Goal: Task Accomplishment & Management: Complete application form

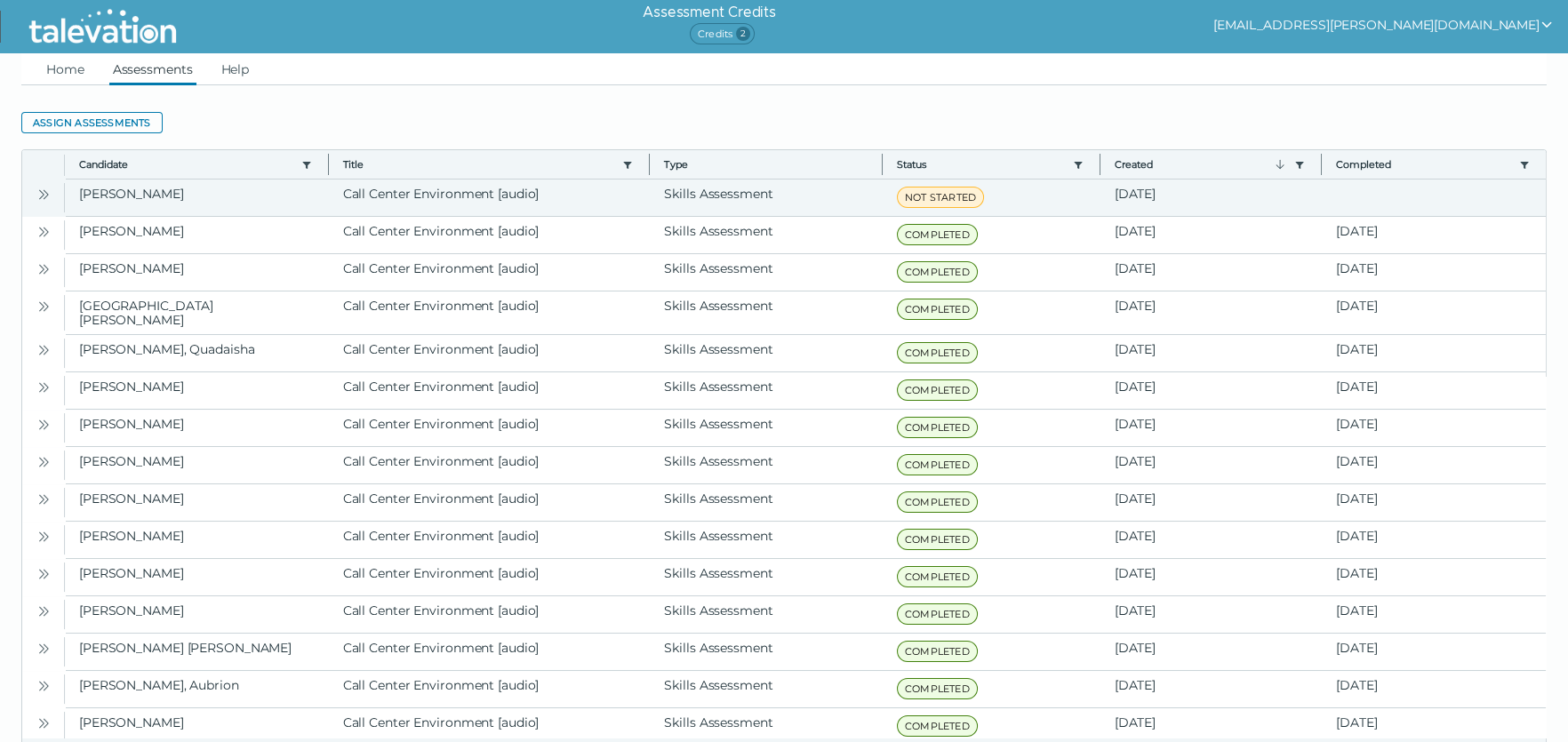
click at [54, 193] on button "Open" at bounding box center [43, 193] width 21 height 21
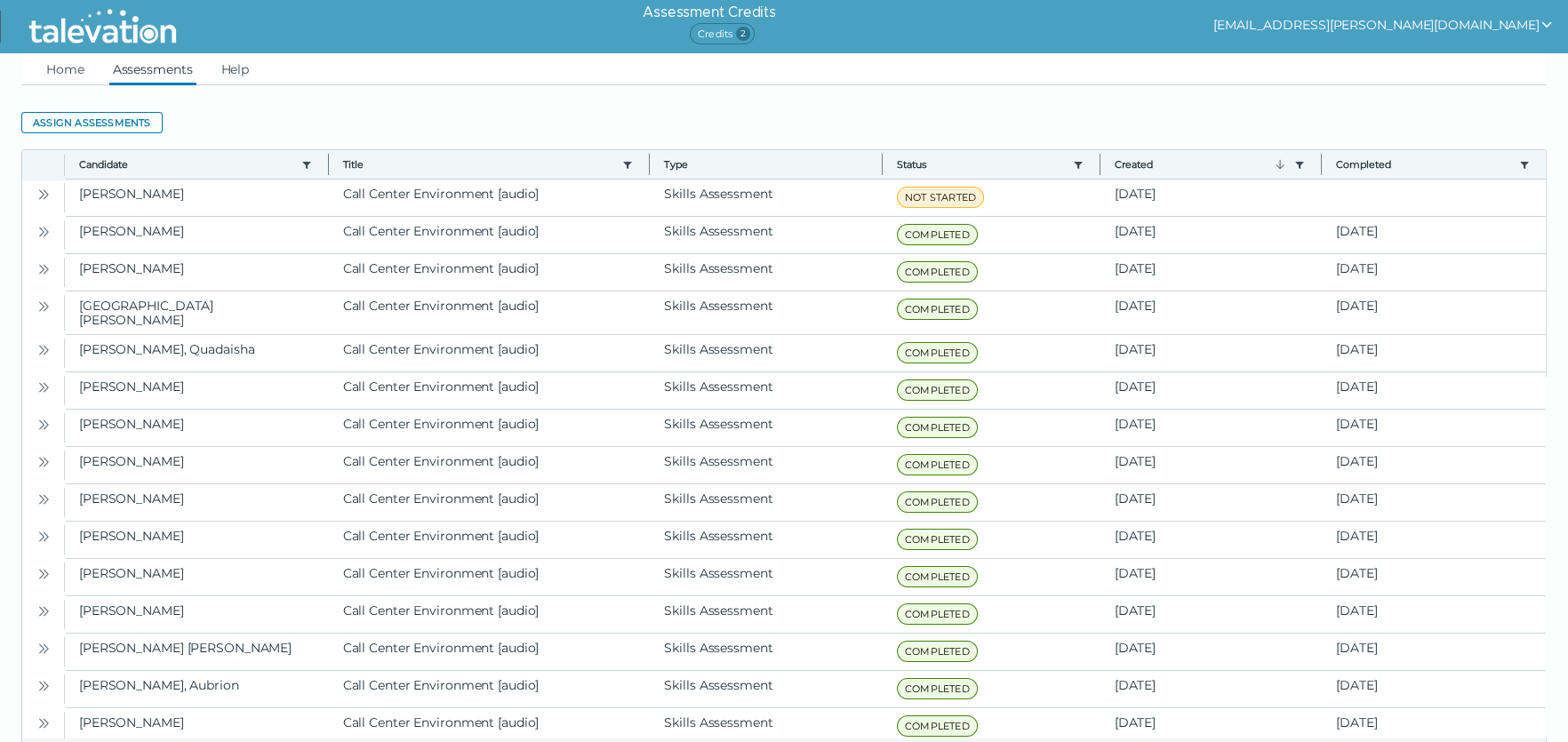
click at [100, 71] on ul "Home Assessments Help" at bounding box center [783, 70] width 1525 height 32
click at [66, 69] on link "Home" at bounding box center [65, 70] width 45 height 32
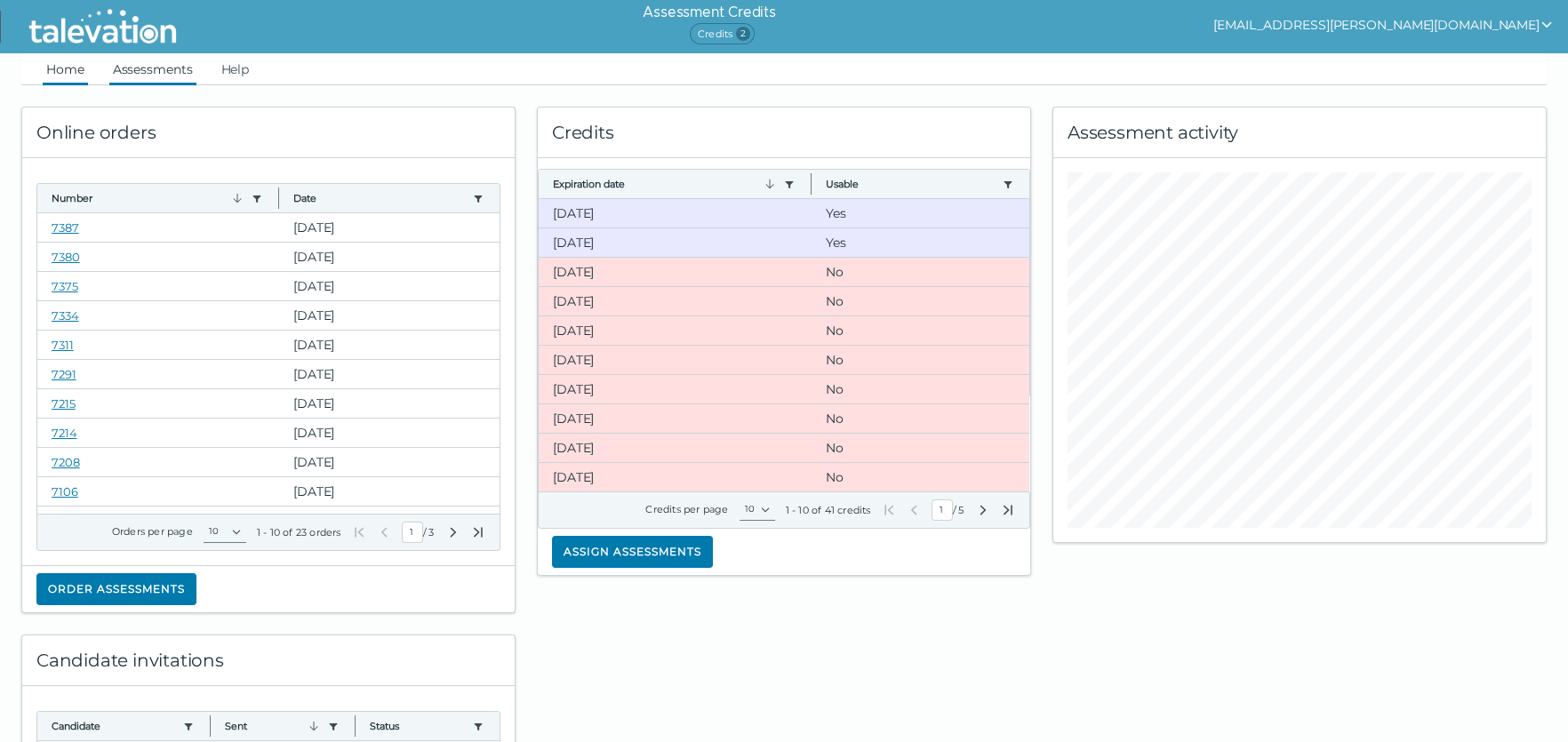
click at [161, 73] on link "Assessments" at bounding box center [152, 70] width 87 height 32
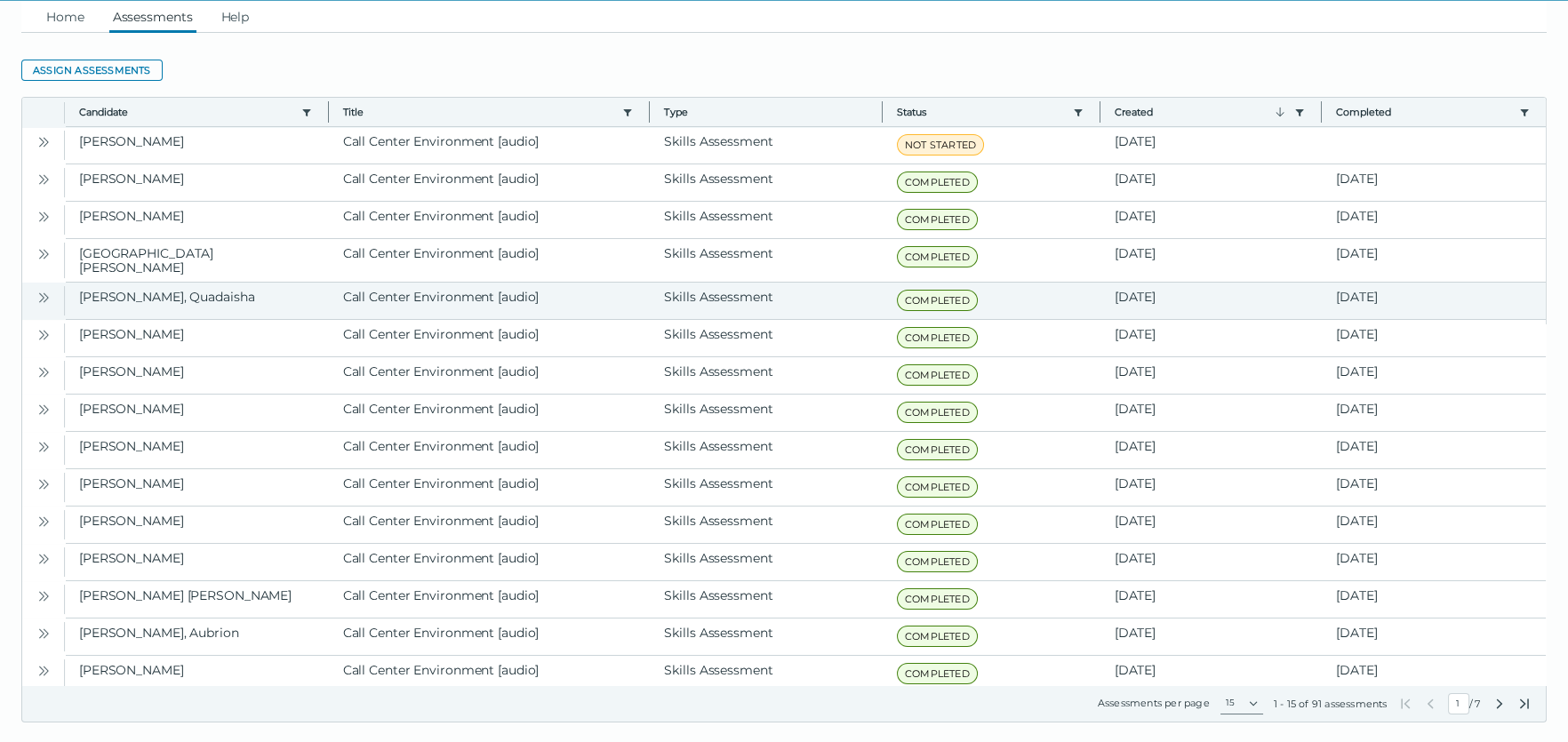
scroll to position [75, 0]
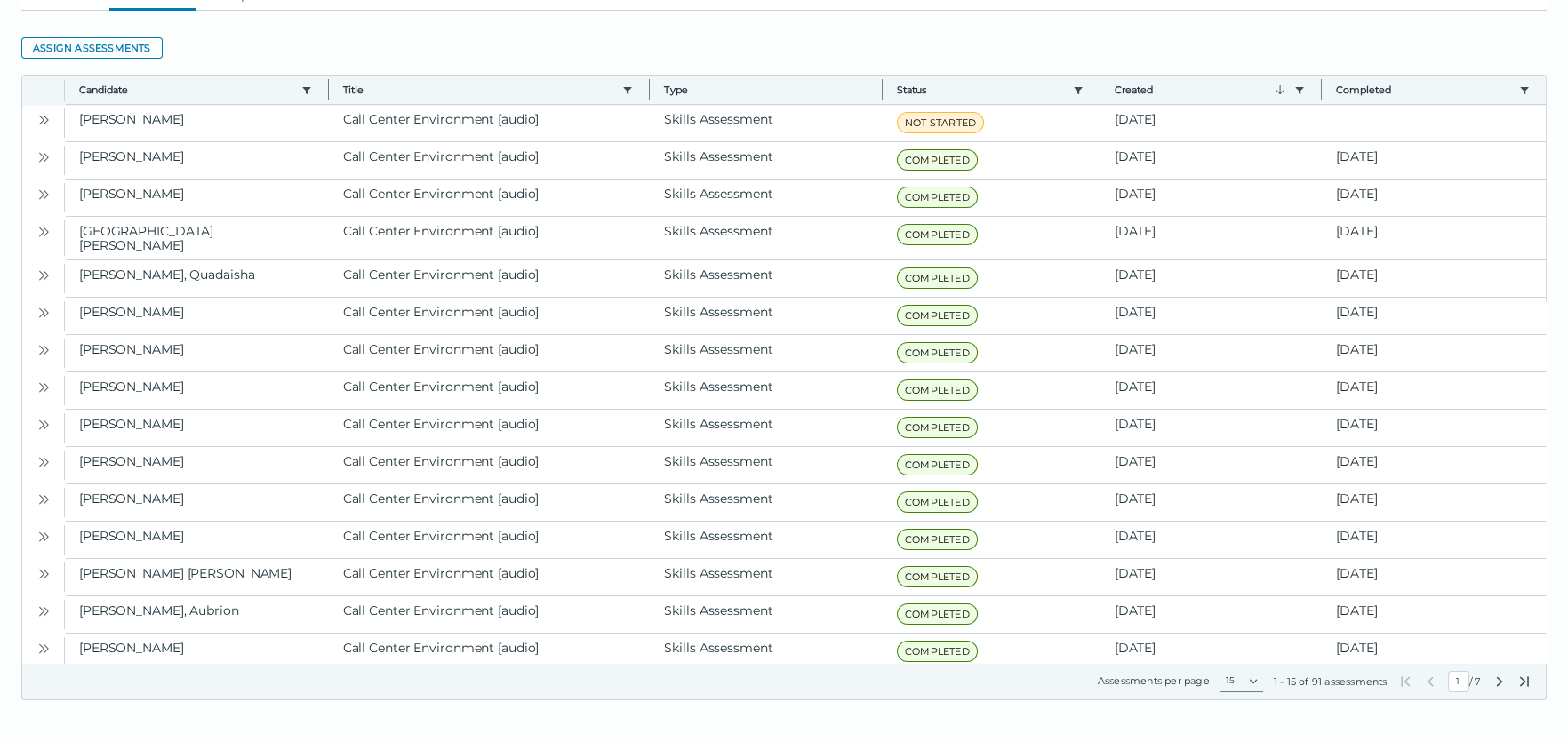
click at [1493, 681] on icon "Next Page" at bounding box center [1499, 681] width 14 height 14
type input "2"
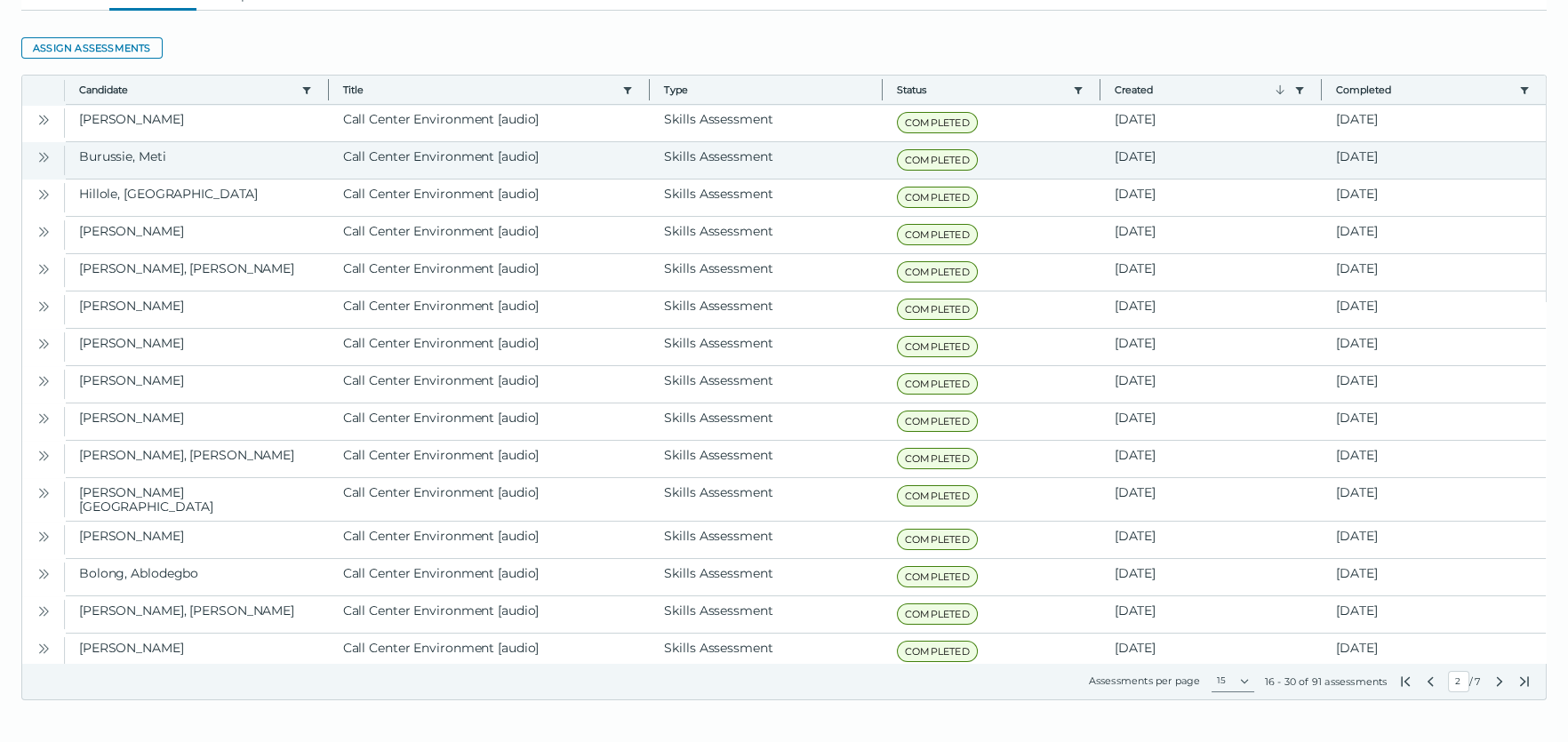
click at [45, 150] on icon "Open" at bounding box center [44, 157] width 14 height 14
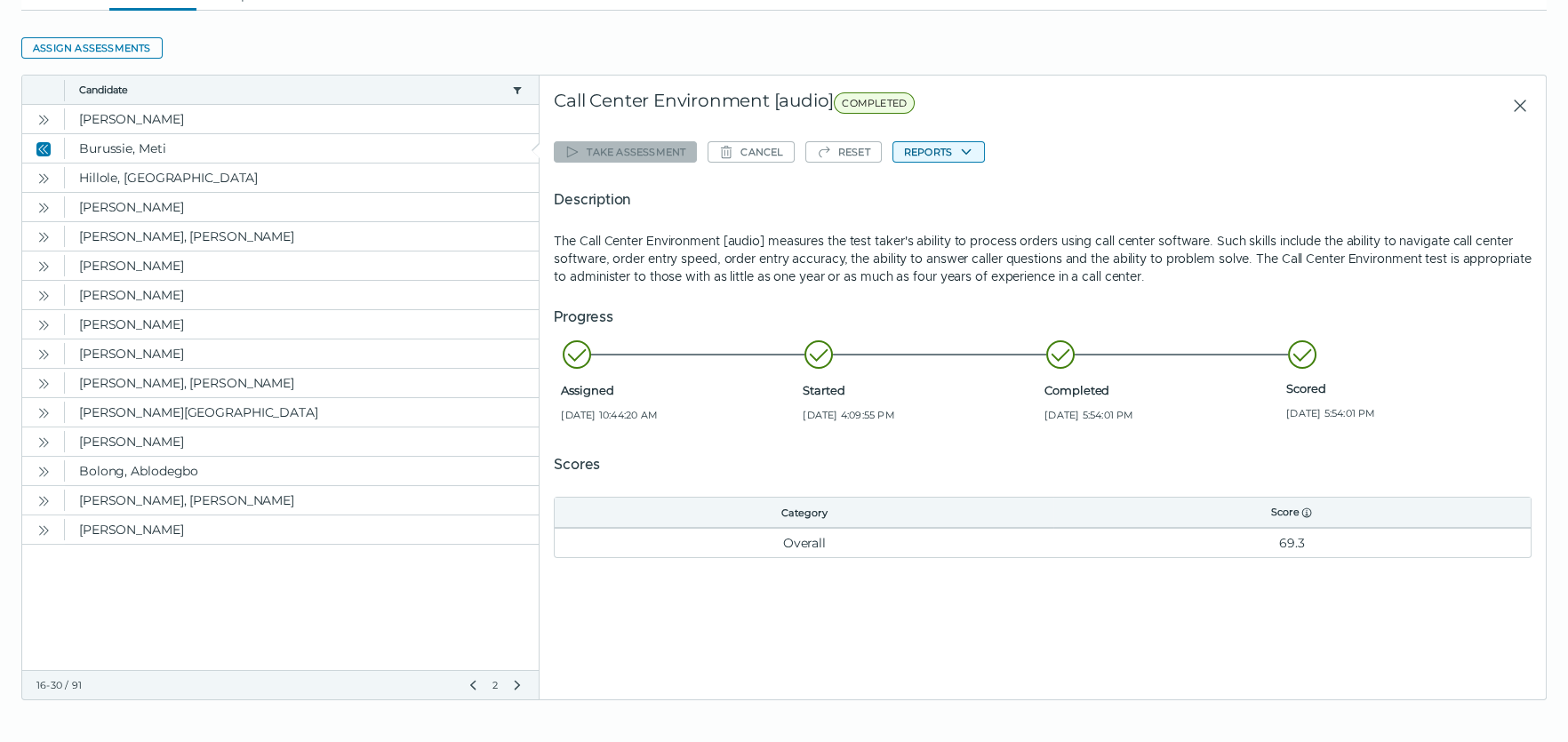
click at [943, 159] on button "Reports" at bounding box center [938, 151] width 93 height 21
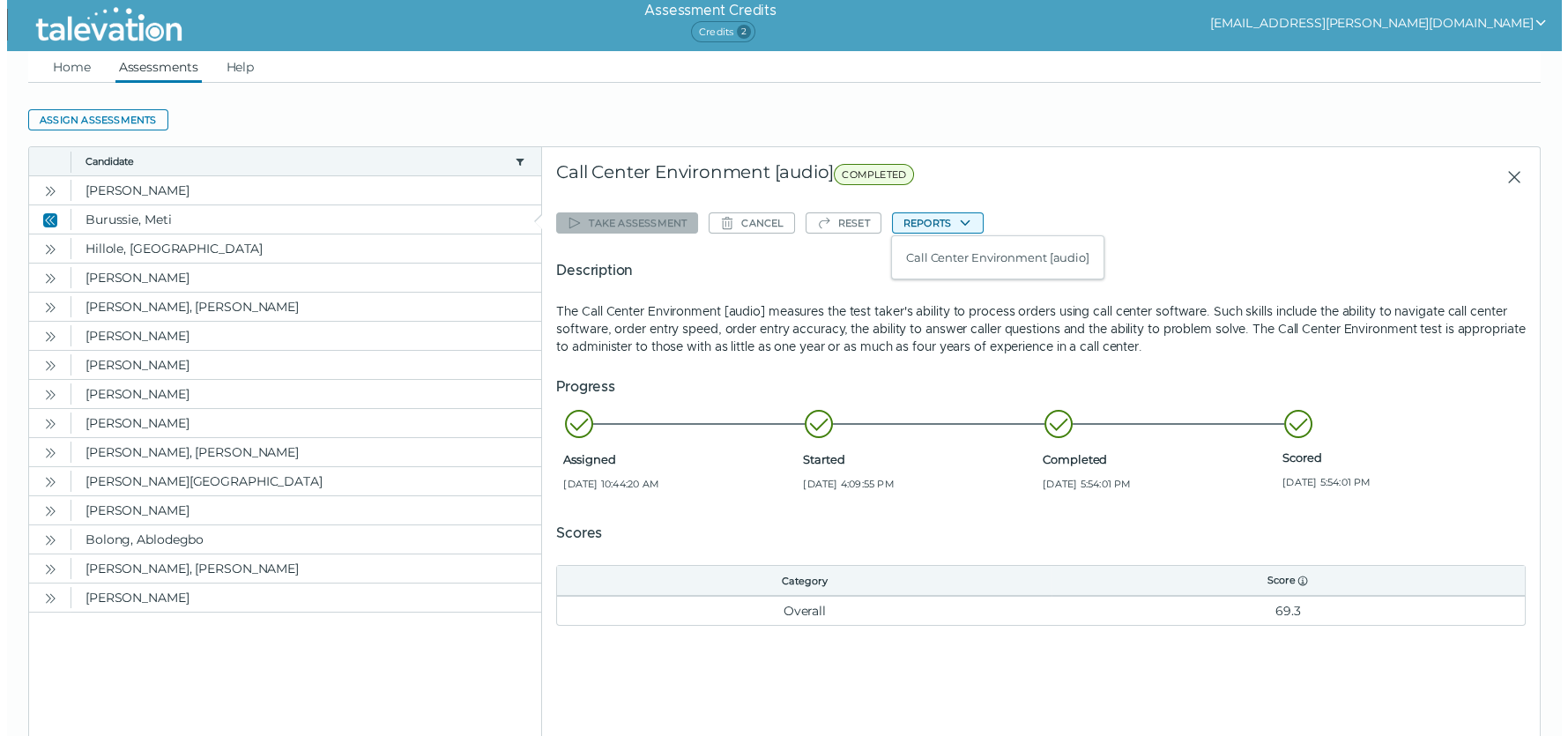
scroll to position [0, 0]
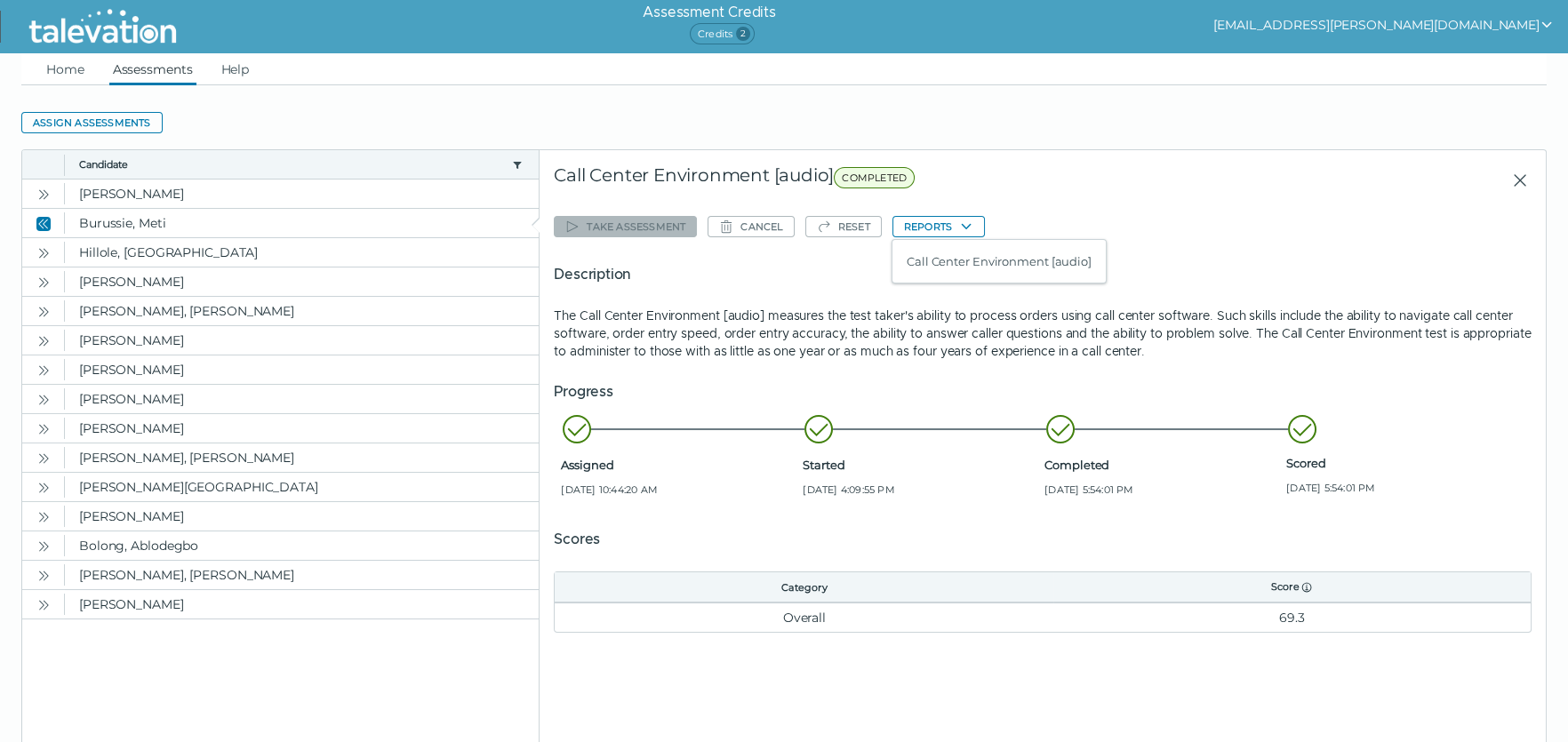
click at [992, 186] on div "Call Center Environment [audio] COMPLETED" at bounding box center [882, 180] width 655 height 32
click at [62, 78] on link "Home" at bounding box center [65, 70] width 45 height 32
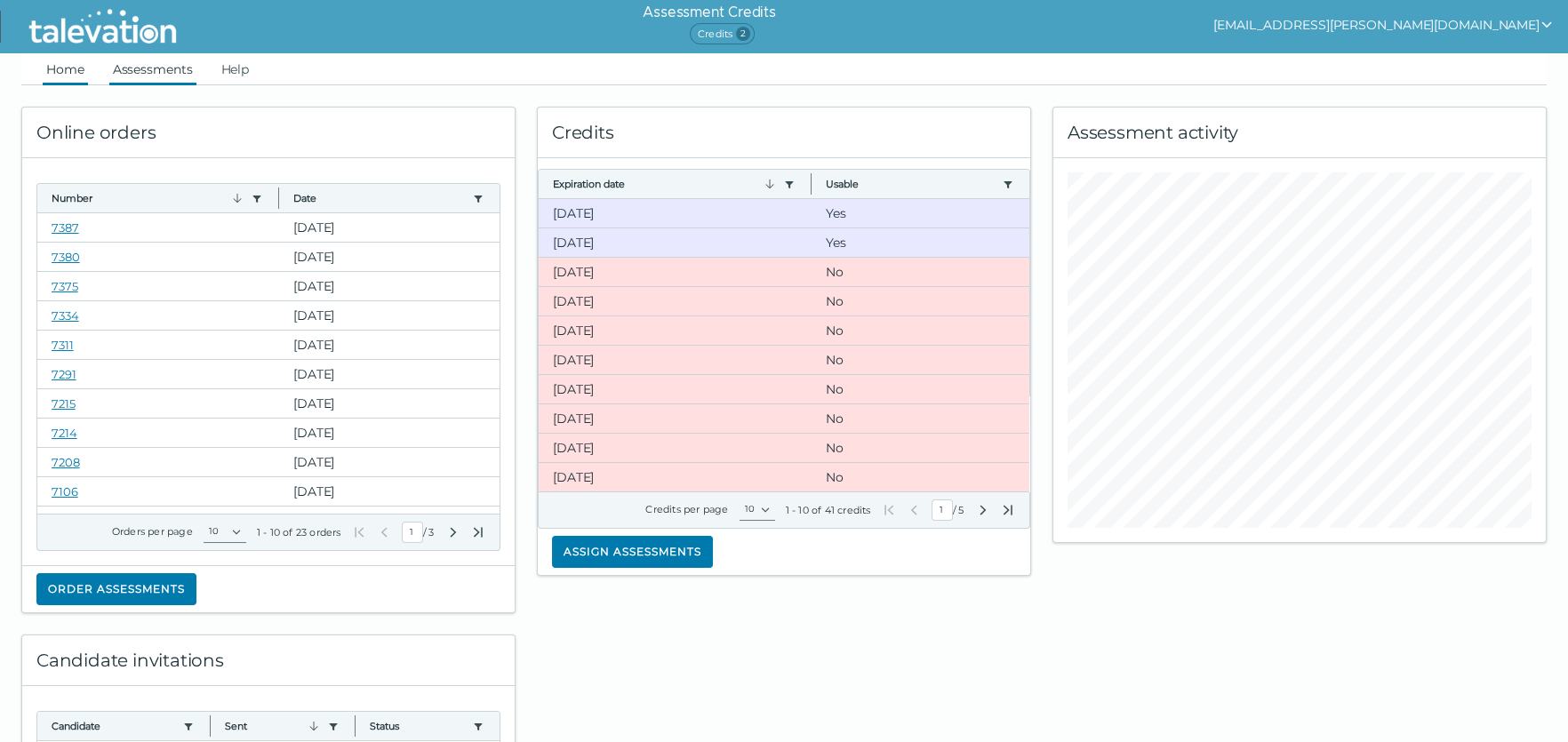
click at [125, 70] on link "Assessments" at bounding box center [152, 70] width 87 height 32
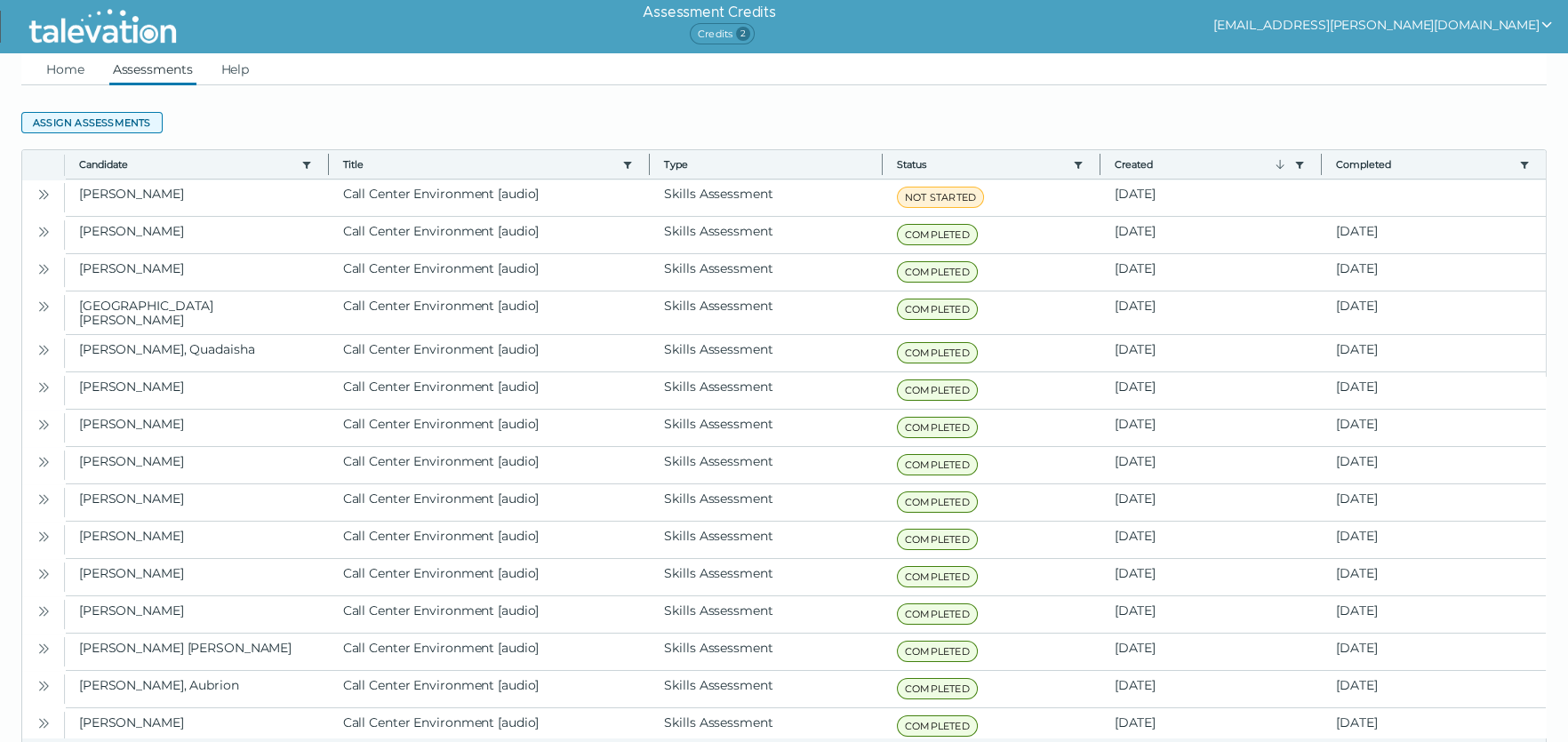
click at [124, 129] on button "Assign assessments" at bounding box center [92, 122] width 141 height 21
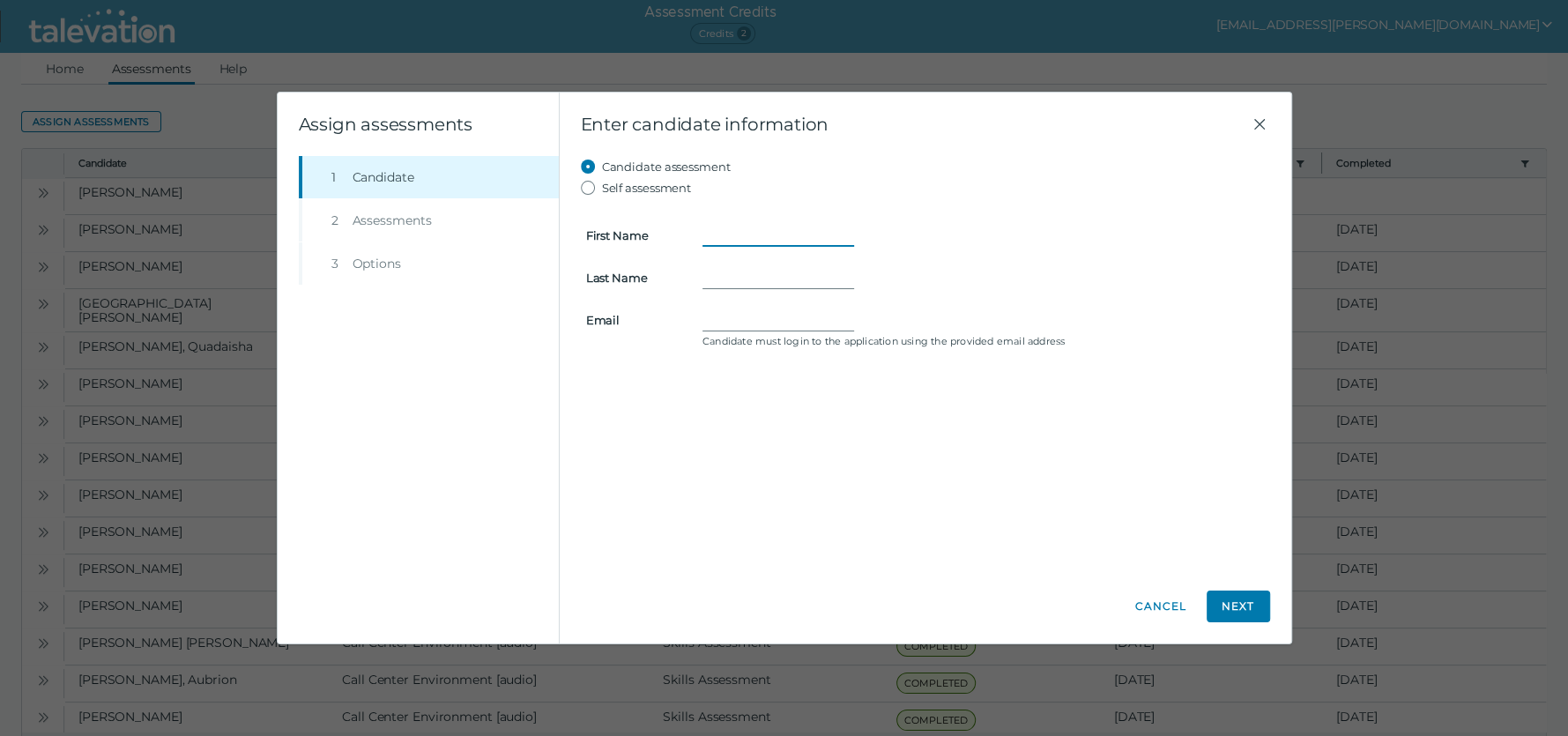
click at [720, 234] on input "First Name" at bounding box center [778, 234] width 151 height 21
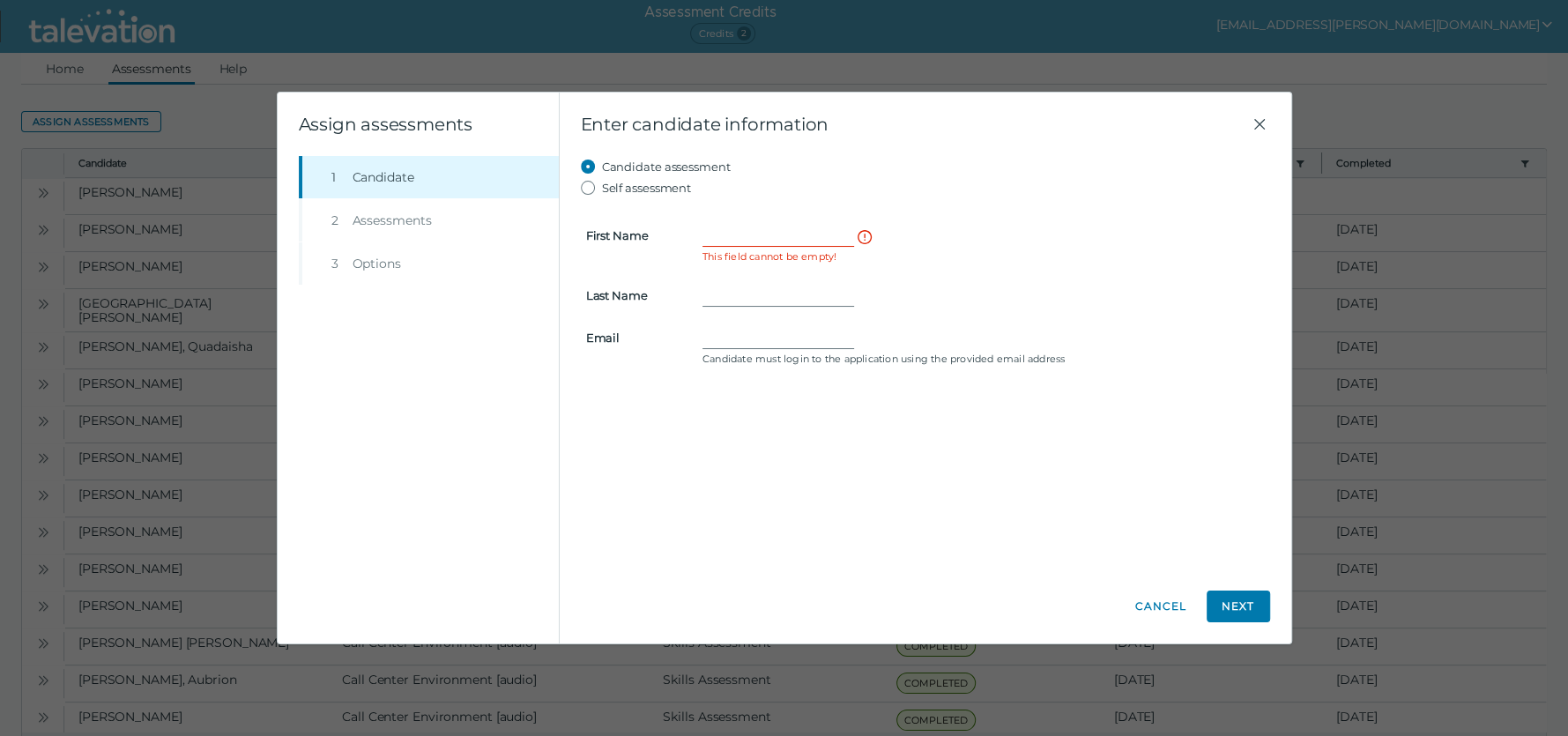
click at [734, 220] on form "First Name This field cannot be empty! Last Name Email Candidate must login to …" at bounding box center [926, 285] width 690 height 173
click at [799, 234] on input "First Name" at bounding box center [778, 234] width 151 height 21
paste input "Meti"
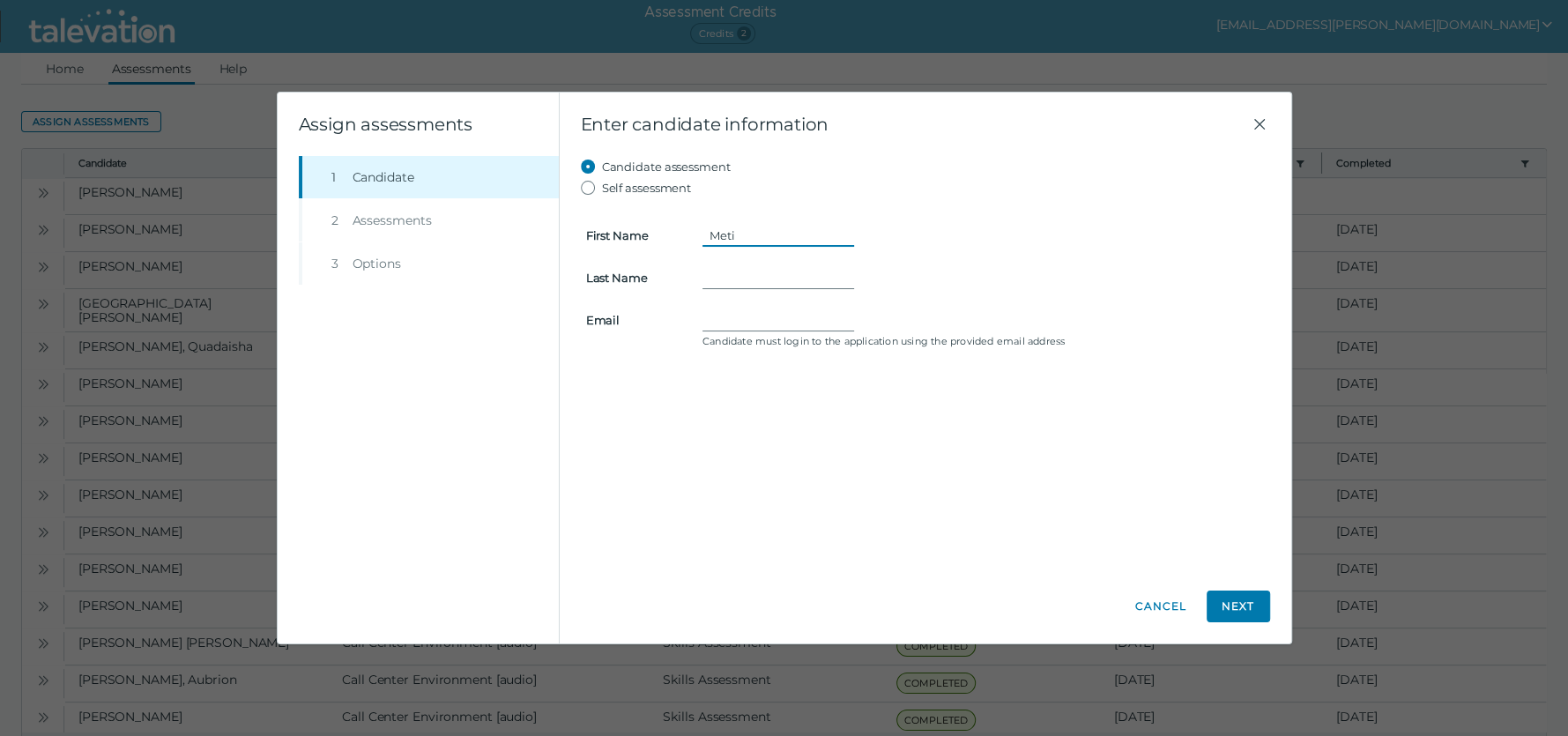
type input "Meti"
click at [830, 276] on input "Last Name" at bounding box center [778, 277] width 151 height 21
paste input "Burussie"
type input "Burussie"
click at [722, 315] on input "Email" at bounding box center [778, 319] width 151 height 21
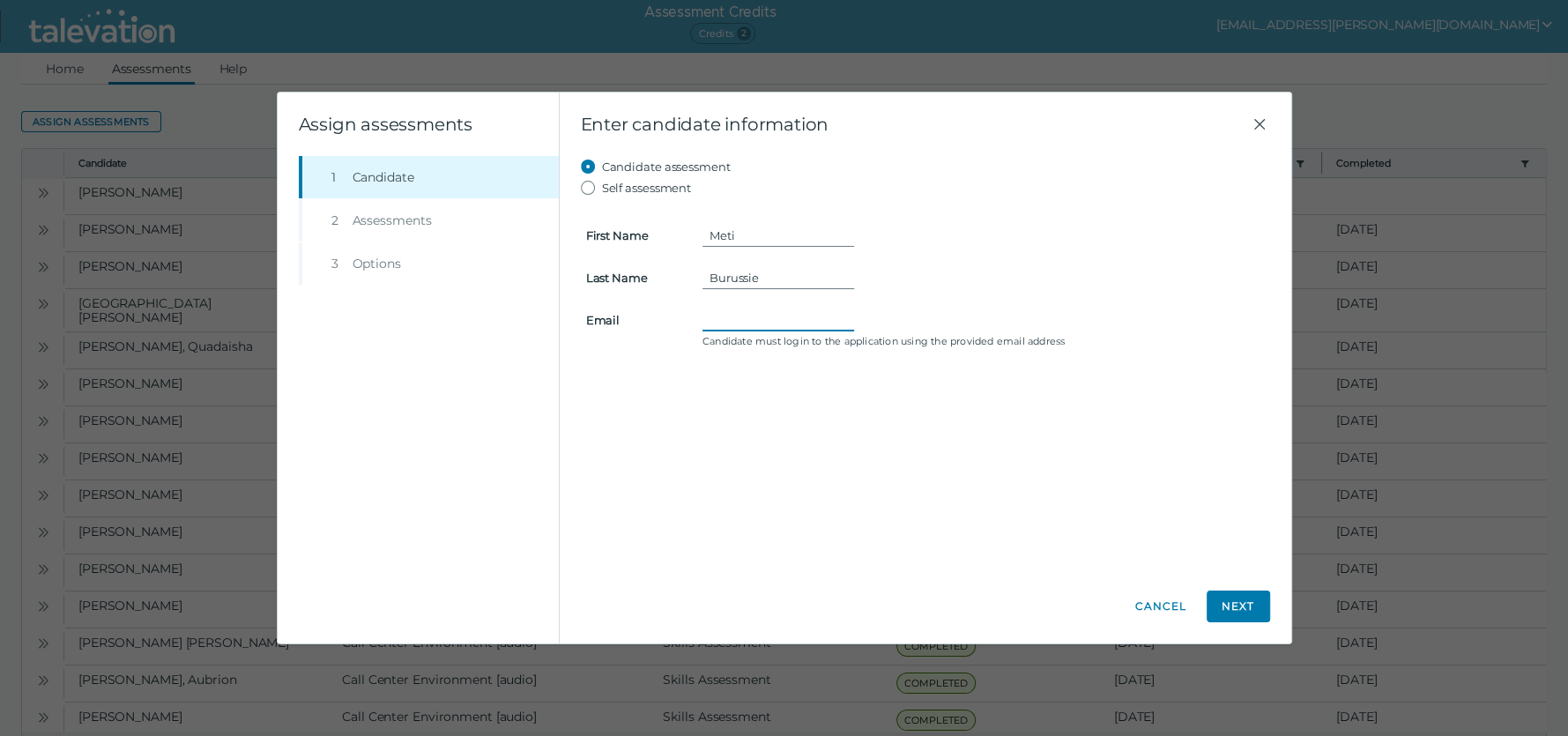
paste input "metikatic@gmail.com"
type input "metikatic@gmail.com"
click at [338, 206] on li "Step 2 Assessments" at bounding box center [428, 220] width 260 height 42
click at [346, 216] on li "Step 2 Assessments" at bounding box center [428, 220] width 260 height 42
click at [1249, 600] on button "Next" at bounding box center [1238, 607] width 63 height 32
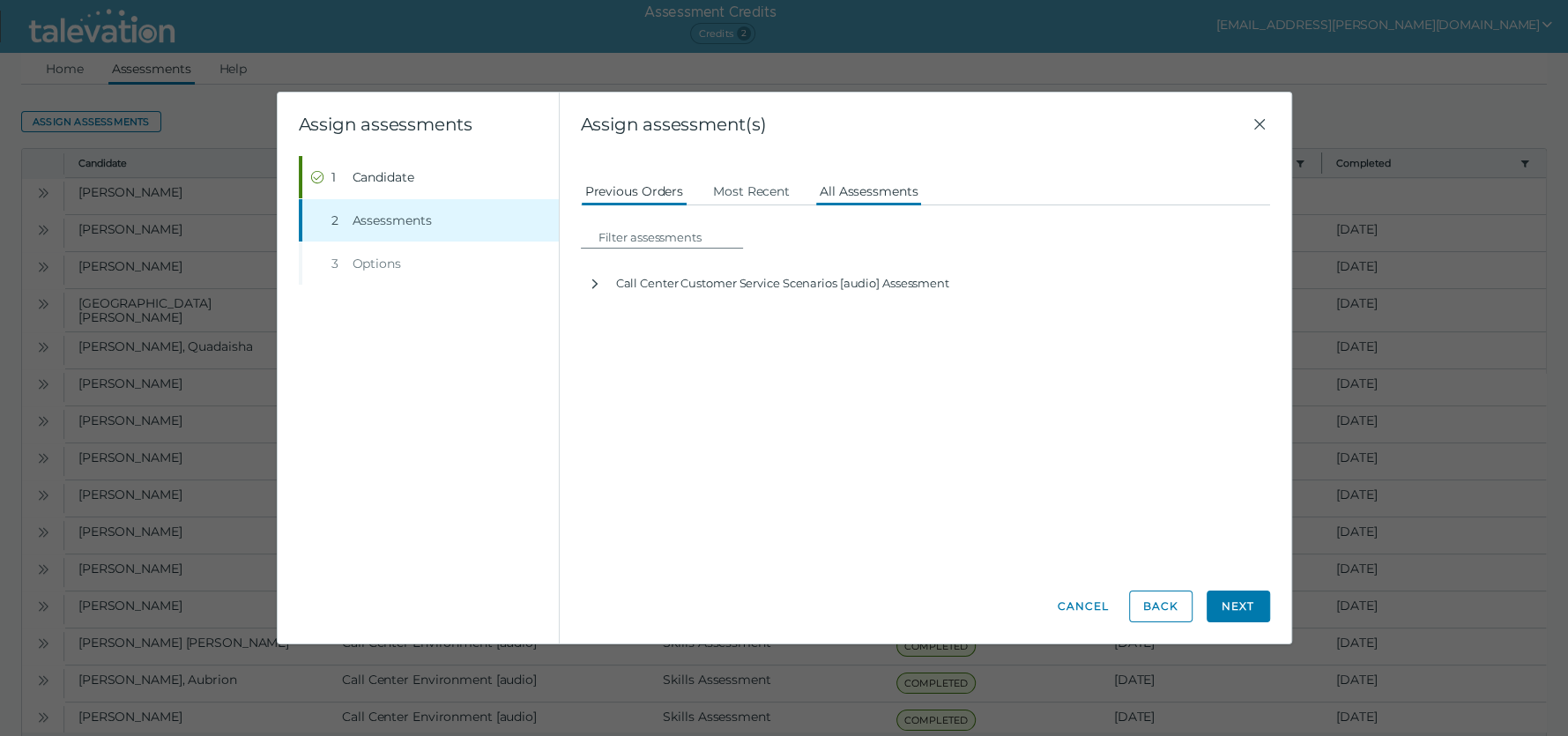
click at [884, 193] on button "All Assessments" at bounding box center [868, 191] width 108 height 32
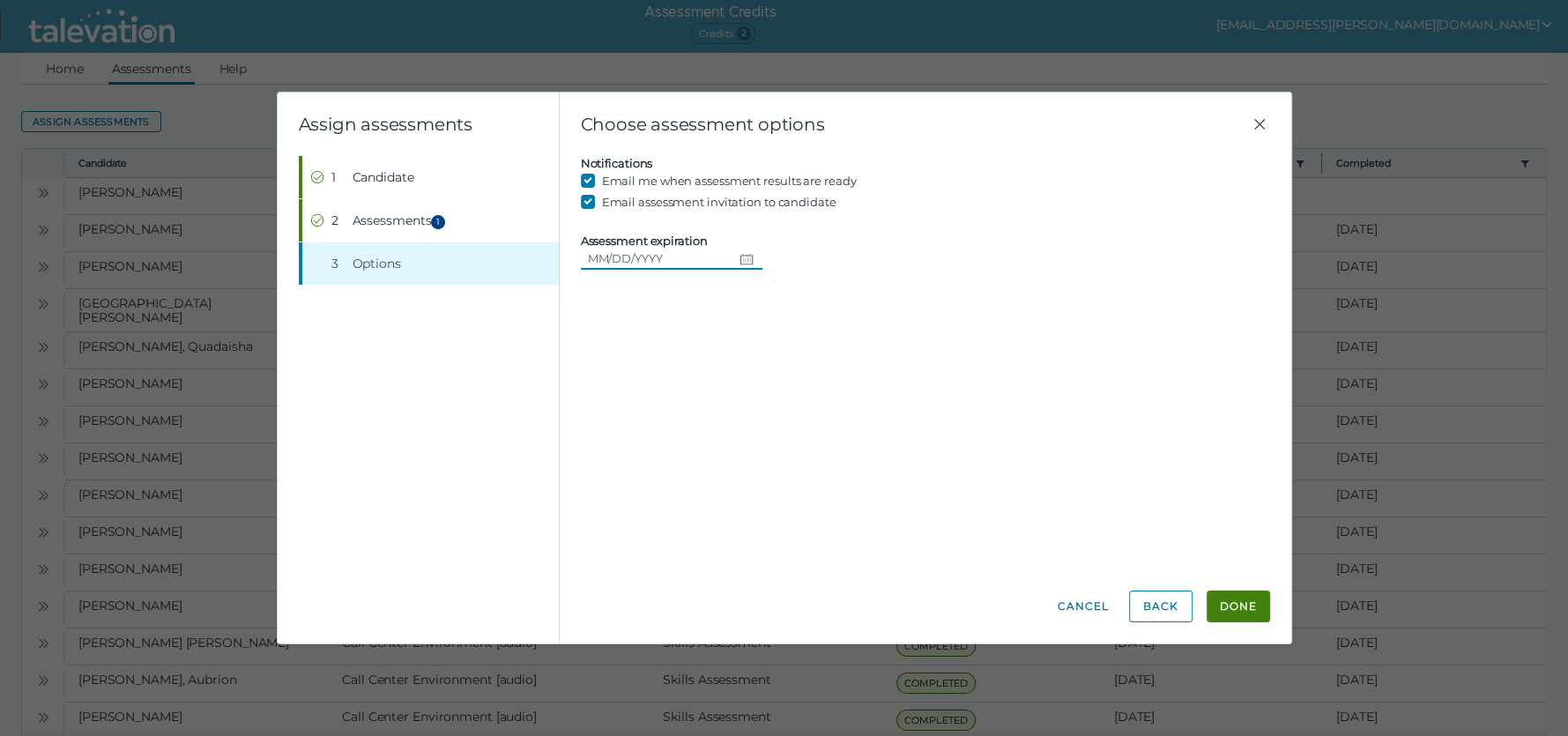
click at [744, 254] on icon "Choose date" at bounding box center [746, 259] width 14 height 14
click at [739, 262] on icon "Choose date" at bounding box center [745, 259] width 12 height 11
click at [708, 254] on input "Assessment expiration" at bounding box center [656, 258] width 151 height 21
click at [622, 252] on input "Assessment expiration" at bounding box center [656, 258] width 151 height 21
drag, startPoint x: 748, startPoint y: 257, endPoint x: 737, endPoint y: 261, distance: 11.7
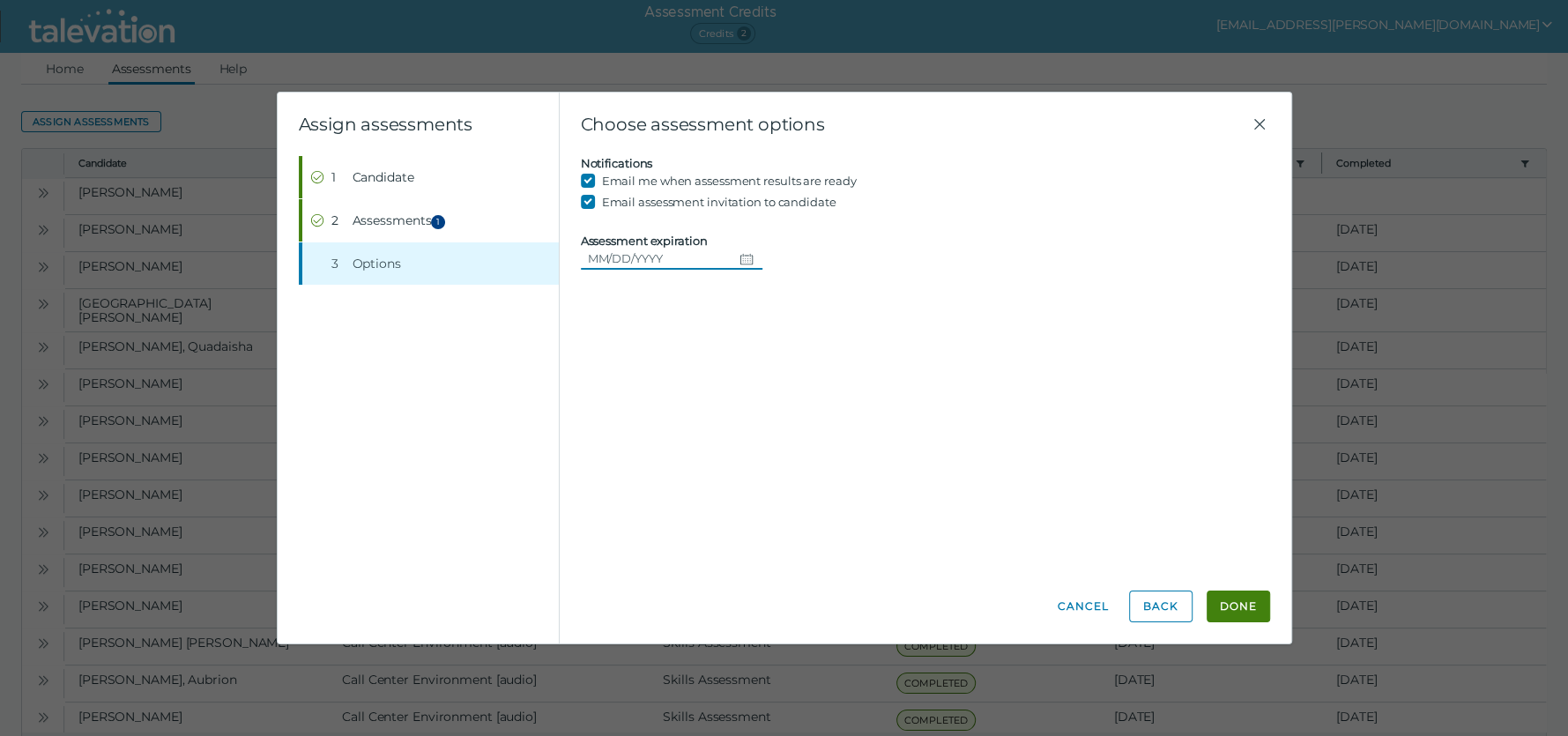
click at [0, 0] on button "Choose date" at bounding box center [0, 0] width 0 height 0
click at [767, 435] on button "17" at bounding box center [770, 438] width 32 height 32
type input "10/17/2025"
click at [1246, 600] on button "Done" at bounding box center [1238, 607] width 63 height 32
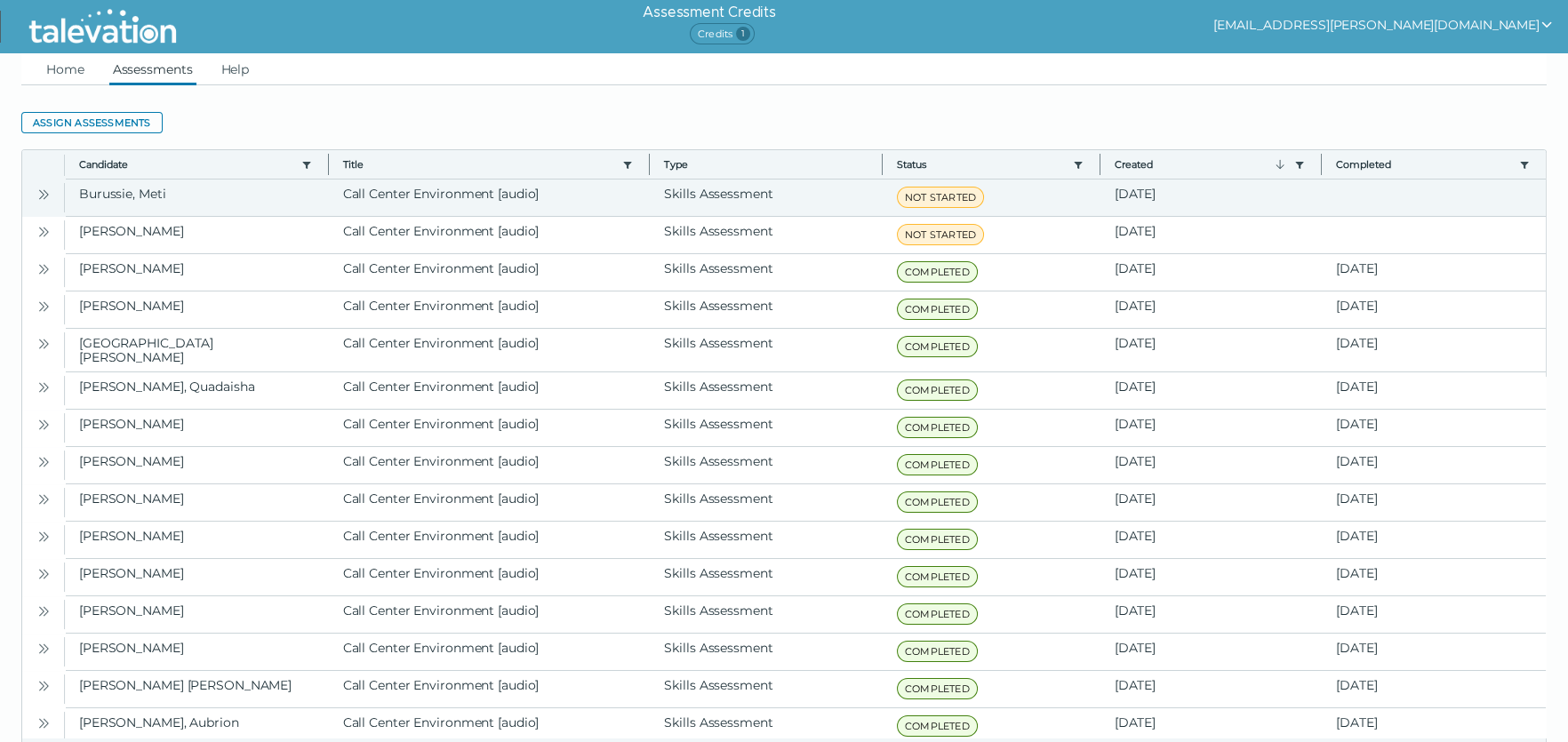
click at [51, 193] on button "Open" at bounding box center [43, 193] width 21 height 21
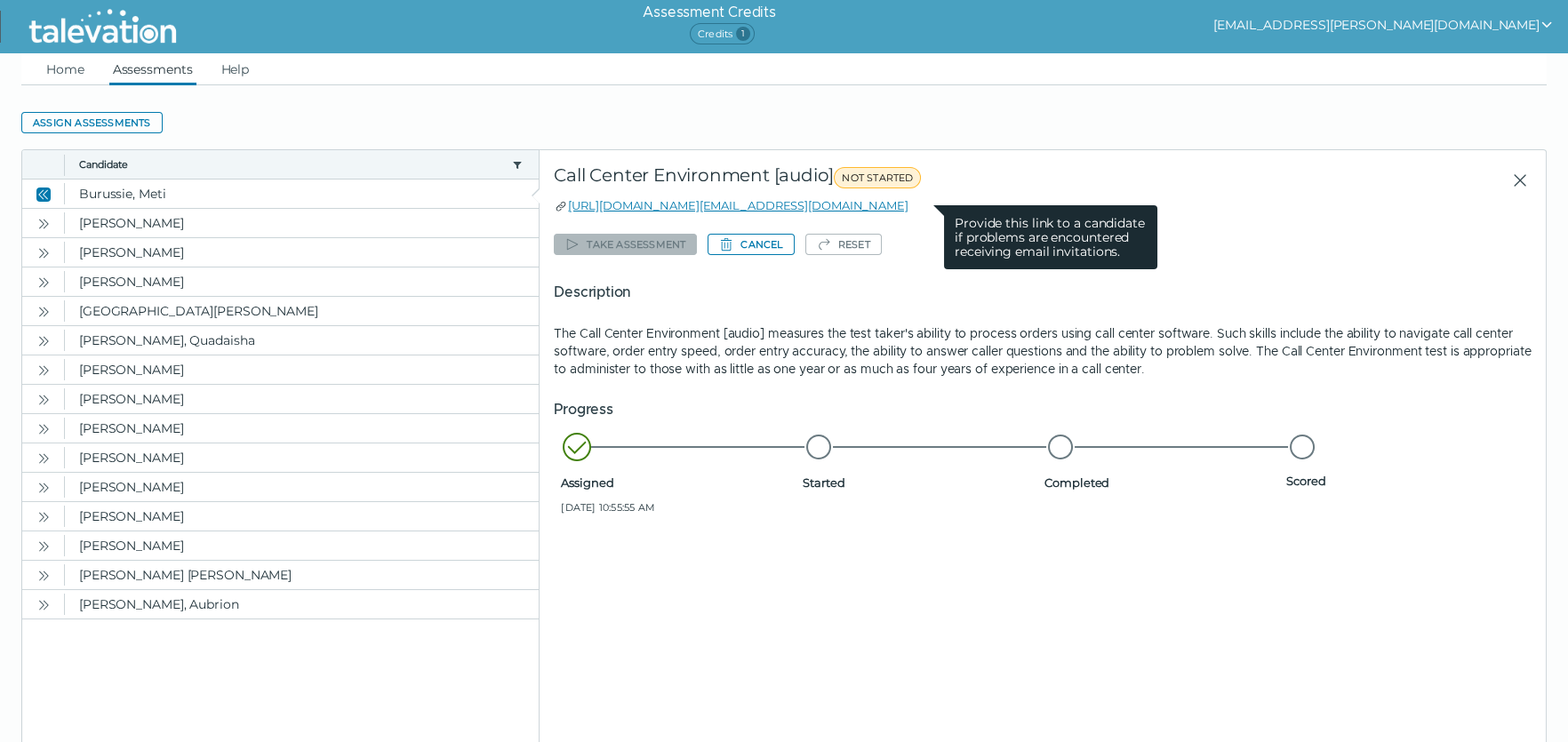
click at [561, 205] on icon at bounding box center [561, 206] width 14 height 14
drag, startPoint x: 925, startPoint y: 205, endPoint x: 592, endPoint y: 211, distance: 333.1
drag, startPoint x: 577, startPoint y: 207, endPoint x: 932, endPoint y: 203, distance: 355.0
click at [908, 203] on clr-tooltip "https://candidate.talevation.com/?email=metikatic@gmail.com Provide this link t…" at bounding box center [730, 205] width 354 height 18
drag, startPoint x: 932, startPoint y: 203, endPoint x: 922, endPoint y: 203, distance: 10.0
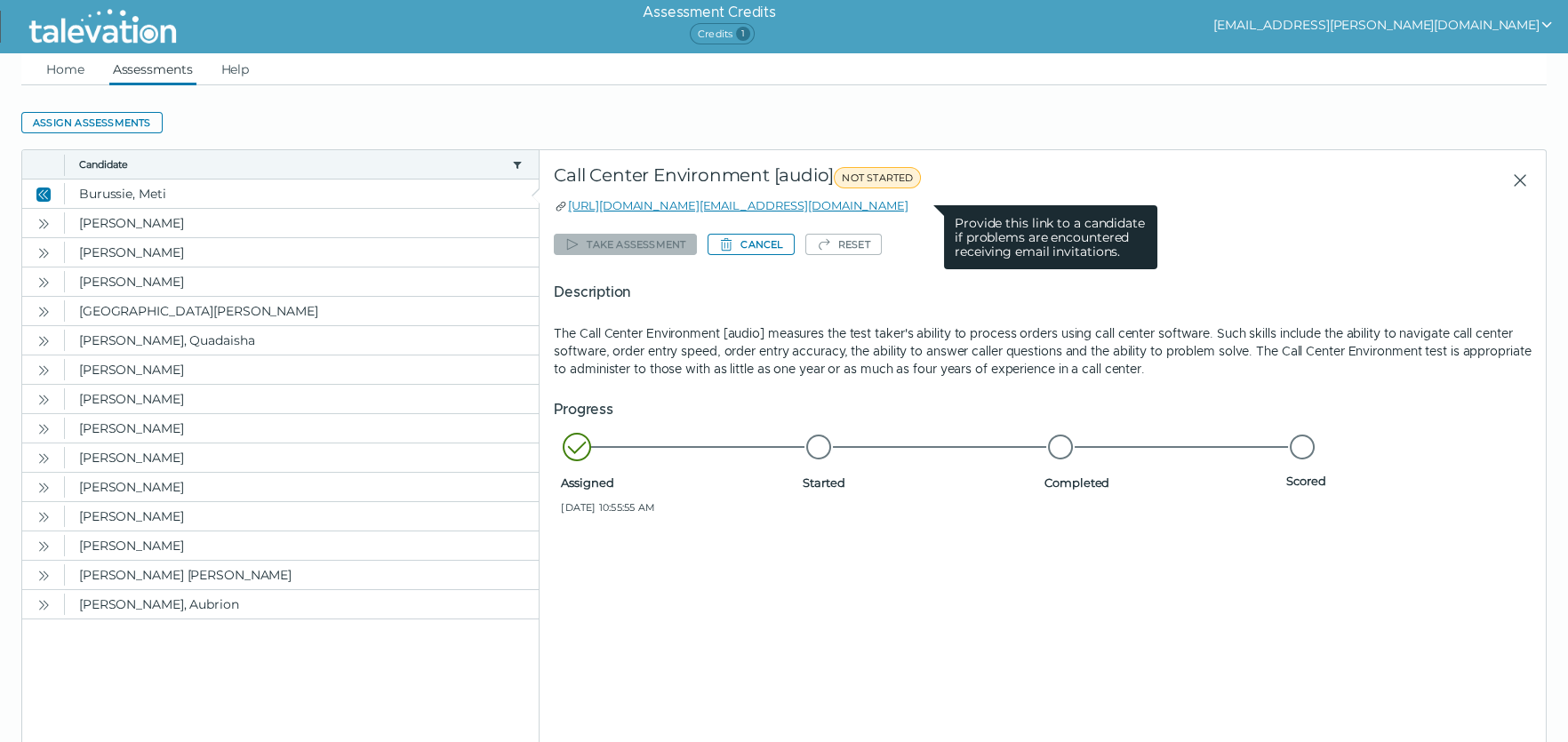
click at [943, 208] on clr-tooltip-content "Provide this link to a candidate if problems are encountered receiving email in…" at bounding box center [1050, 237] width 213 height 64
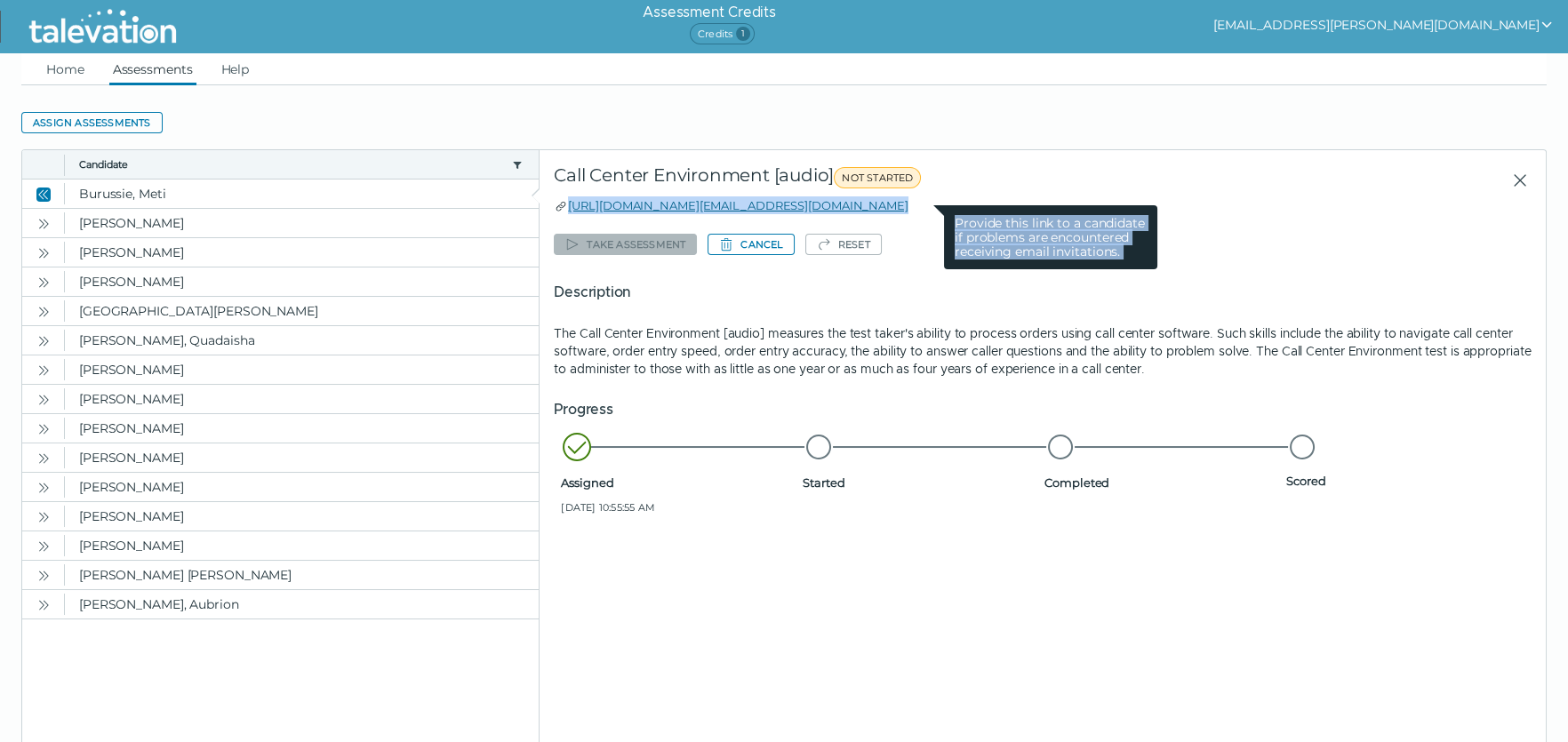
drag, startPoint x: 869, startPoint y: 207, endPoint x: 587, endPoint y: 208, distance: 282.0
click at [587, 208] on clr-tooltip "https://candidate.talevation.com/?email=metikatic@gmail.com Provide this link t…" at bounding box center [730, 205] width 354 height 18
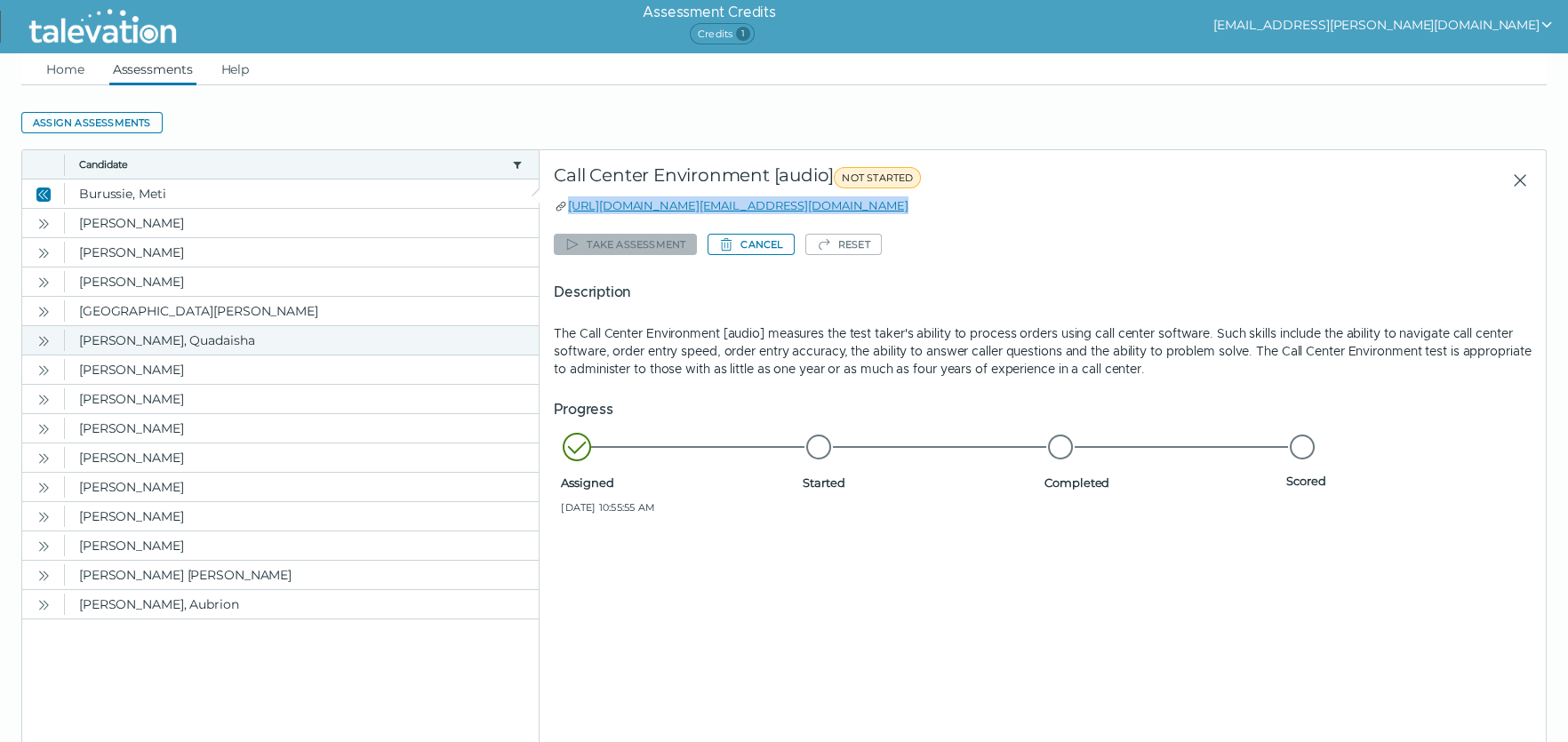
copy div "https://candidate.talevation.com/?email=metikatic@gmail.com Provide this link t…"
drag, startPoint x: 86, startPoint y: 67, endPoint x: 100, endPoint y: 65, distance: 14.1
click at [86, 67] on link "Home" at bounding box center [65, 70] width 45 height 32
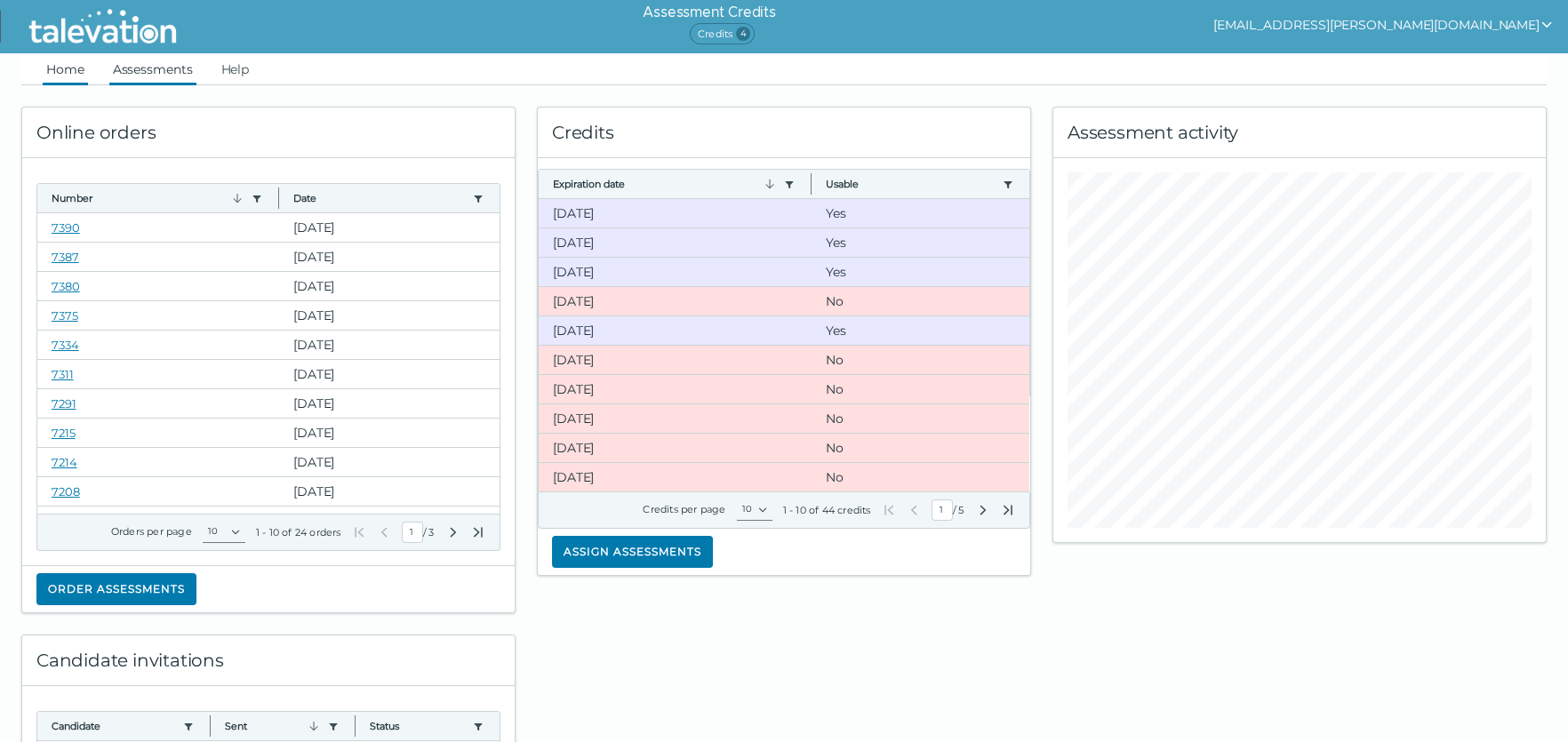
click at [152, 81] on link "Assessments" at bounding box center [152, 70] width 87 height 32
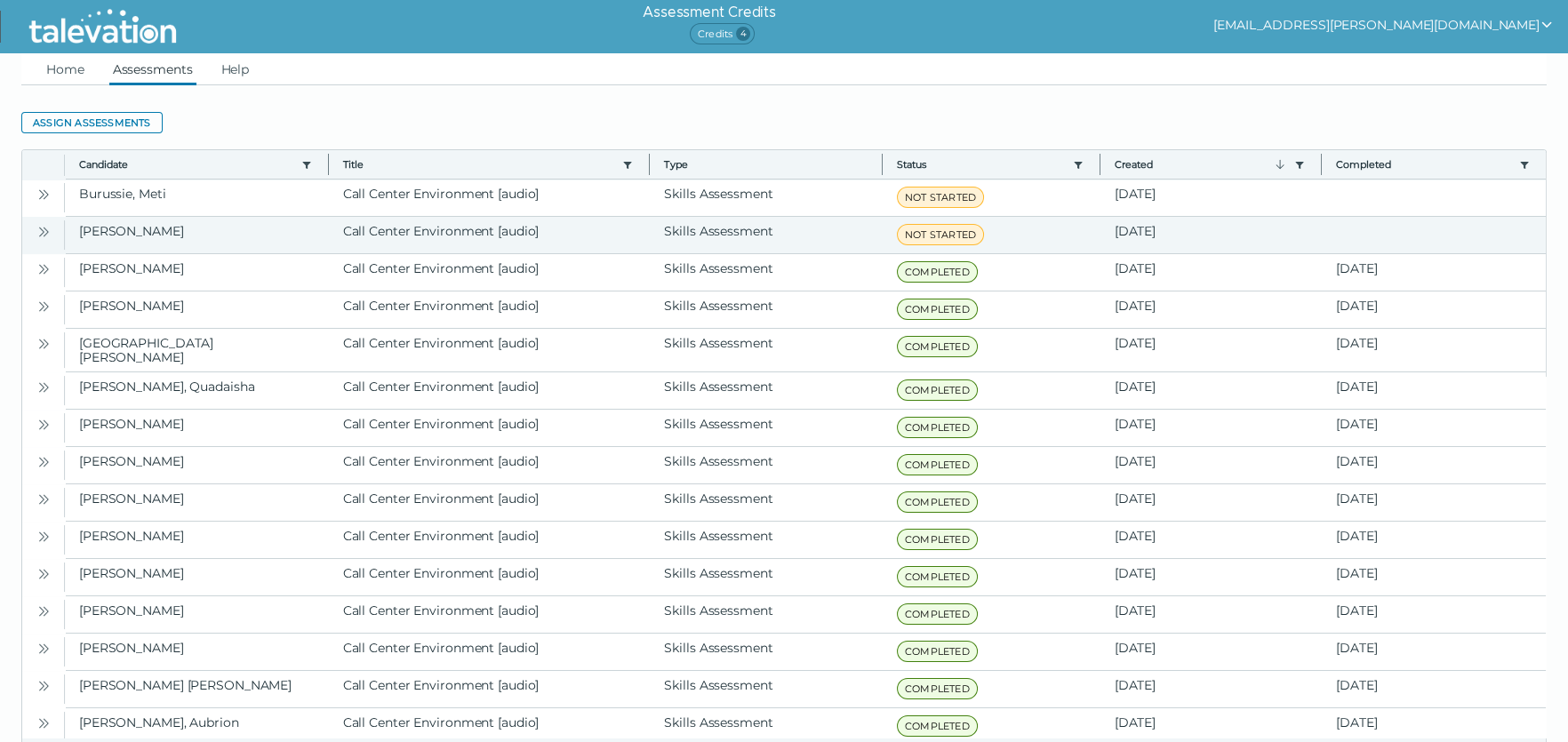
click at [45, 238] on button "Open" at bounding box center [43, 230] width 21 height 21
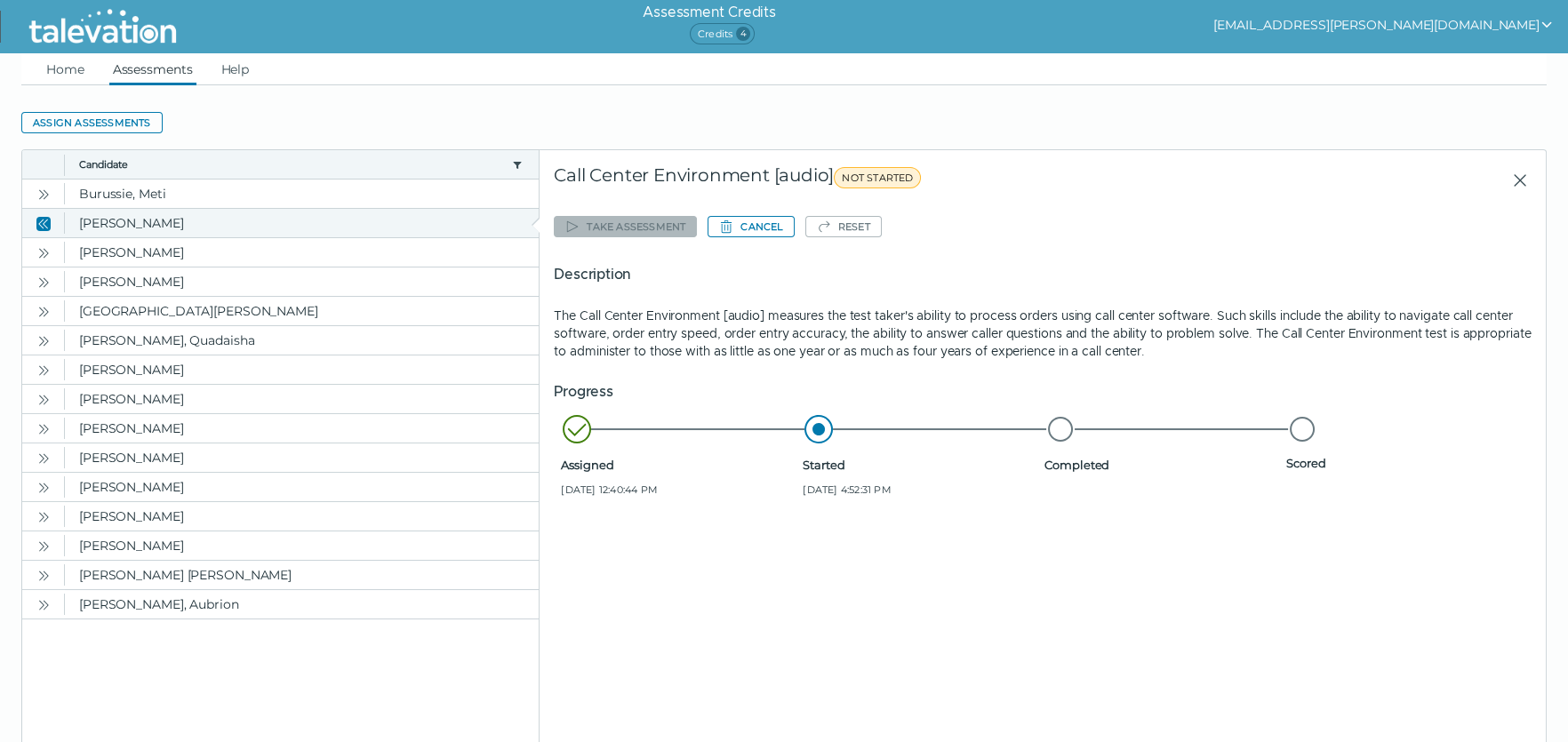
click at [45, 242] on button "Open" at bounding box center [43, 252] width 21 height 21
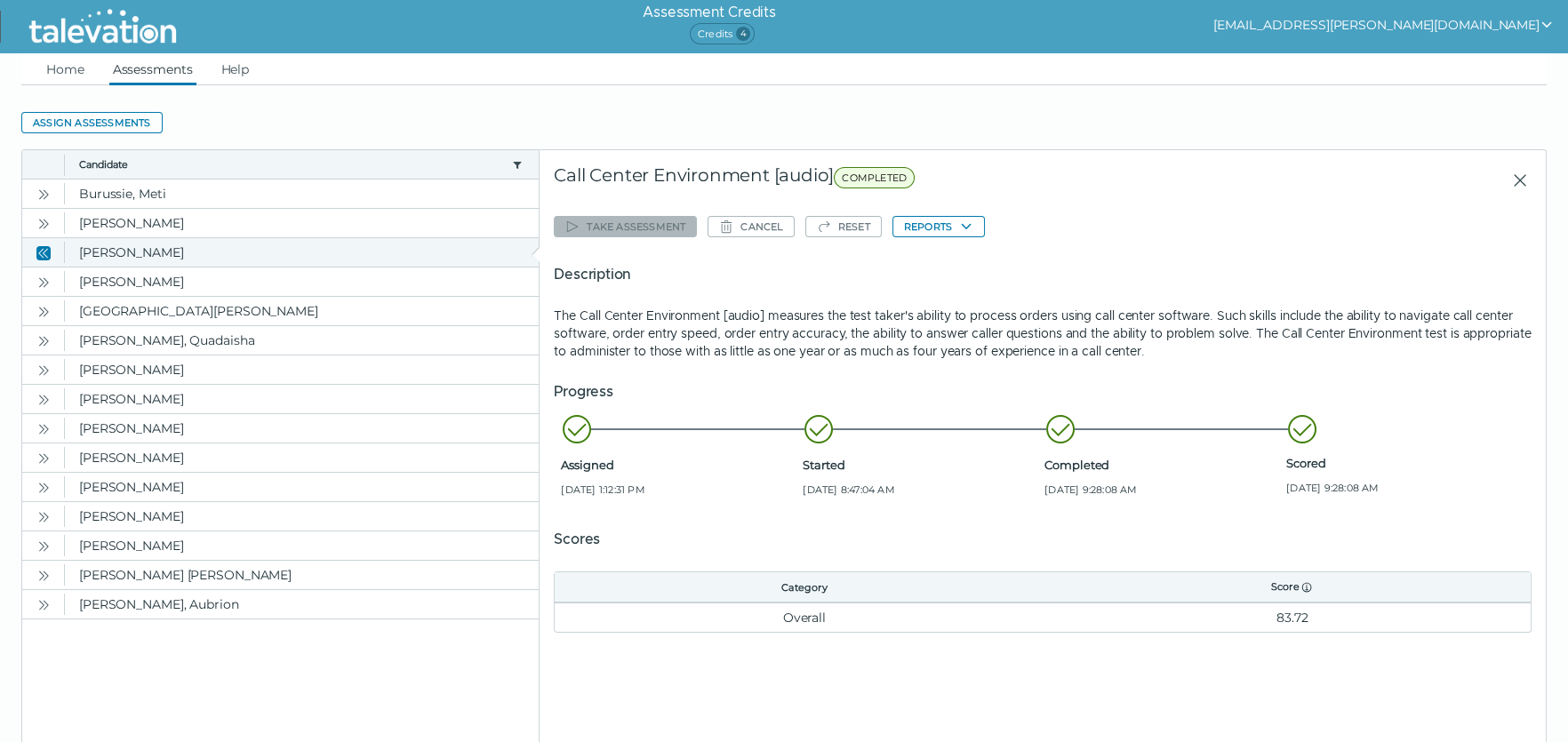
click at [41, 248] on icon "Close" at bounding box center [44, 253] width 14 height 14
click at [64, 75] on link "Home" at bounding box center [65, 70] width 45 height 32
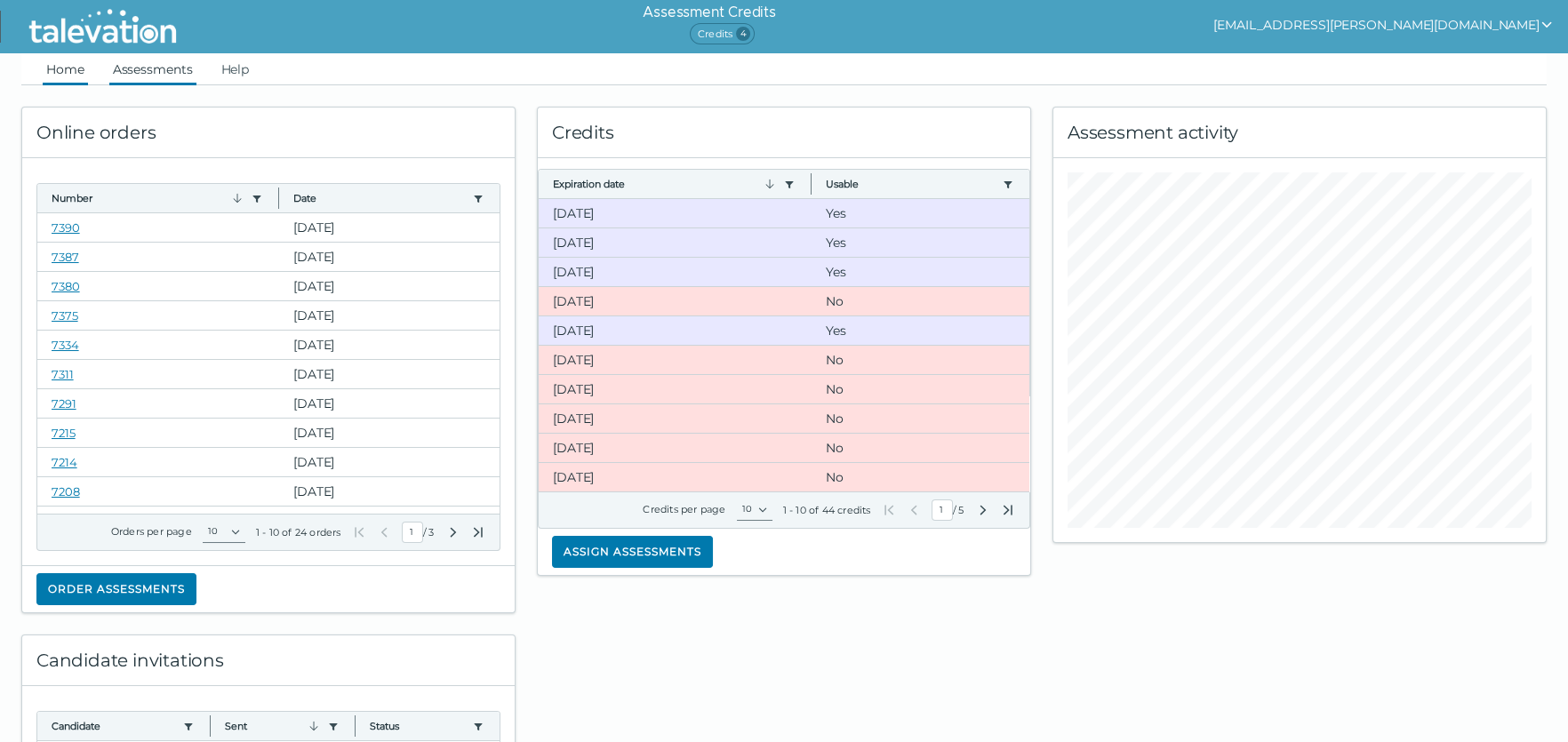
click at [174, 64] on link "Assessments" at bounding box center [152, 70] width 87 height 32
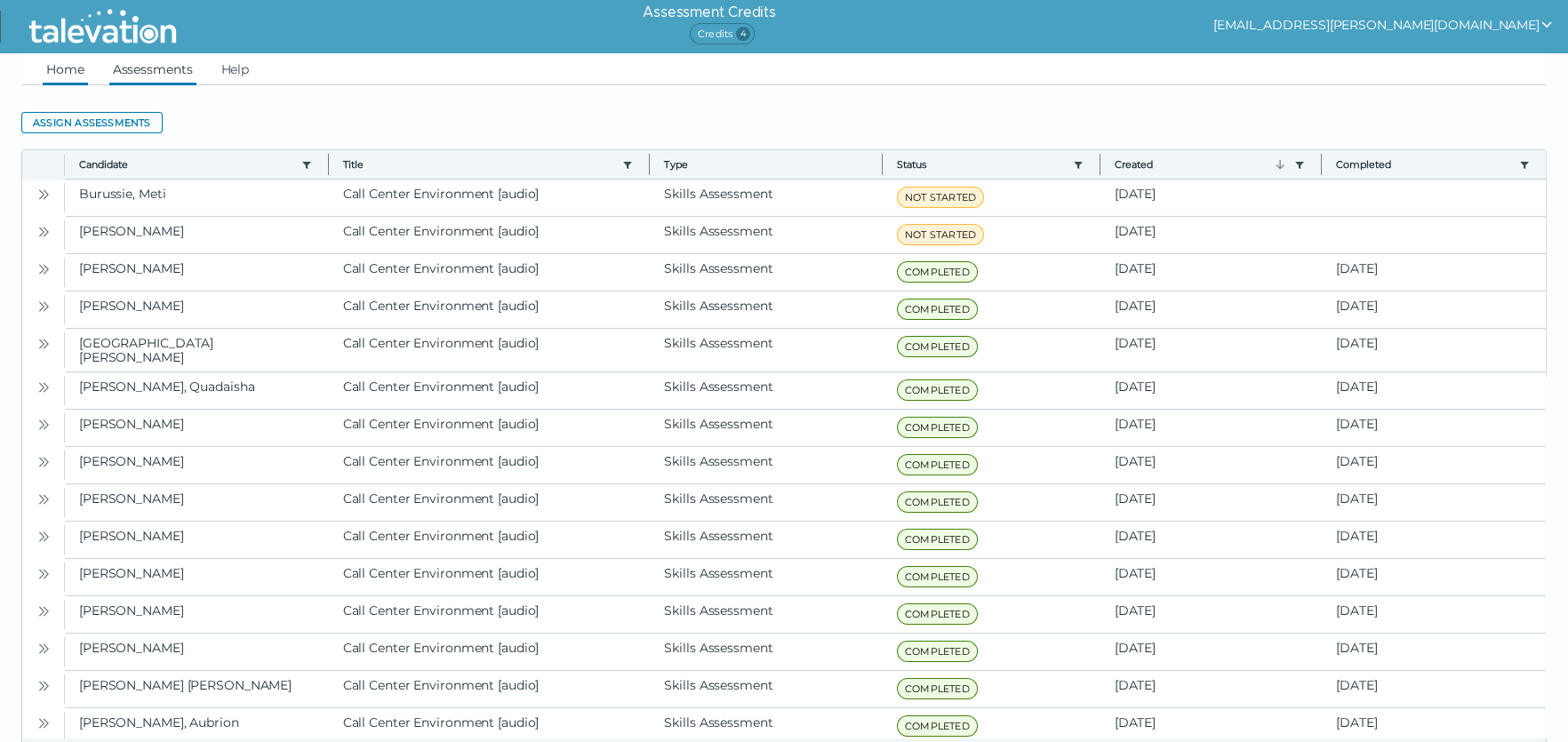
click at [76, 54] on link "Home" at bounding box center [65, 70] width 45 height 32
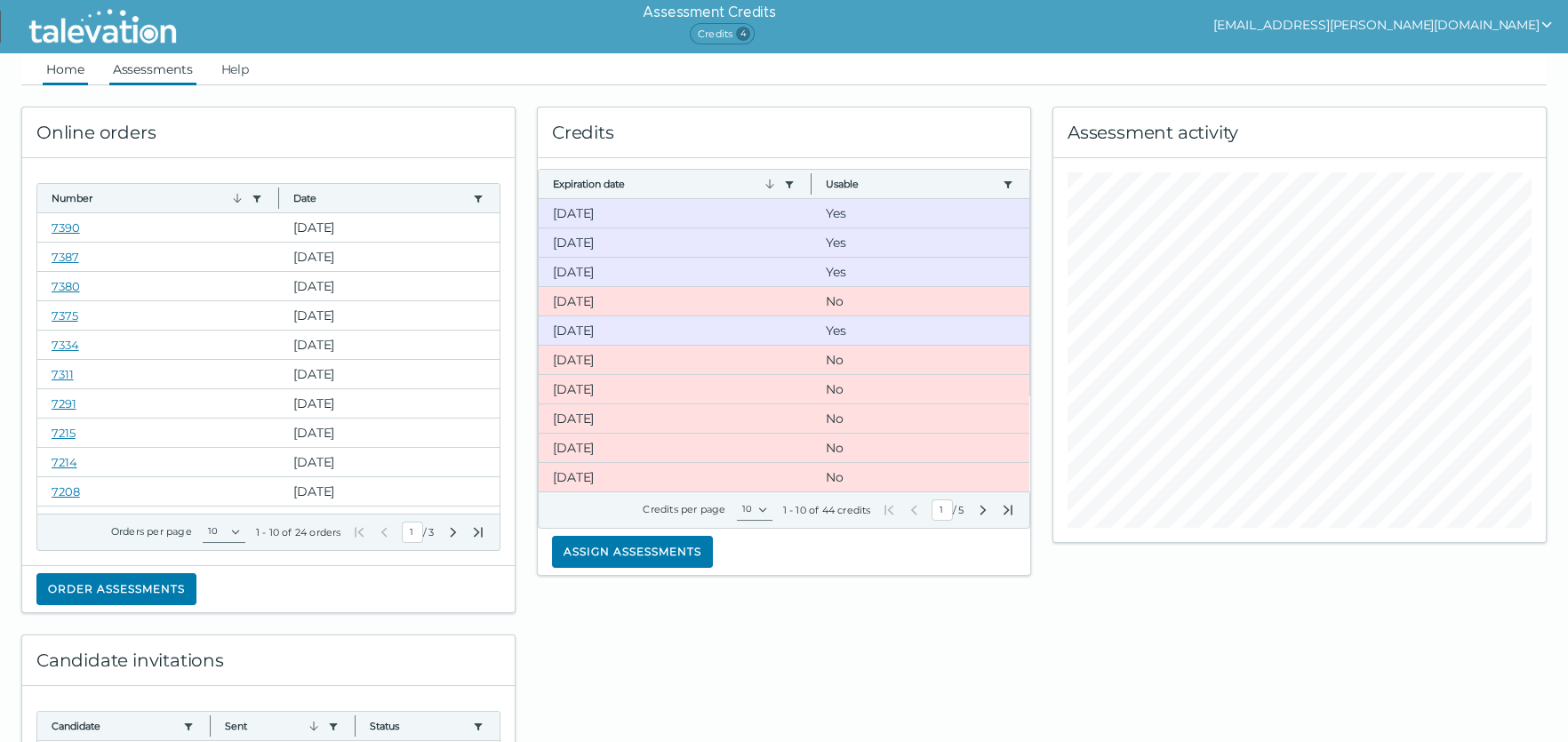
click at [155, 74] on link "Assessments" at bounding box center [152, 70] width 87 height 32
click at [154, 59] on link "Assessments" at bounding box center [152, 70] width 87 height 32
